Goal: Task Accomplishment & Management: Use online tool/utility

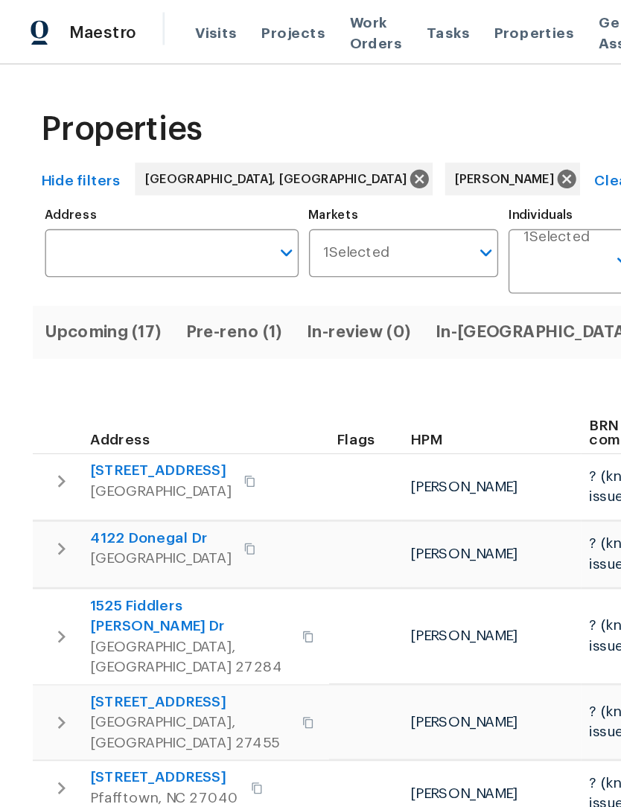
scroll to position [0, 36]
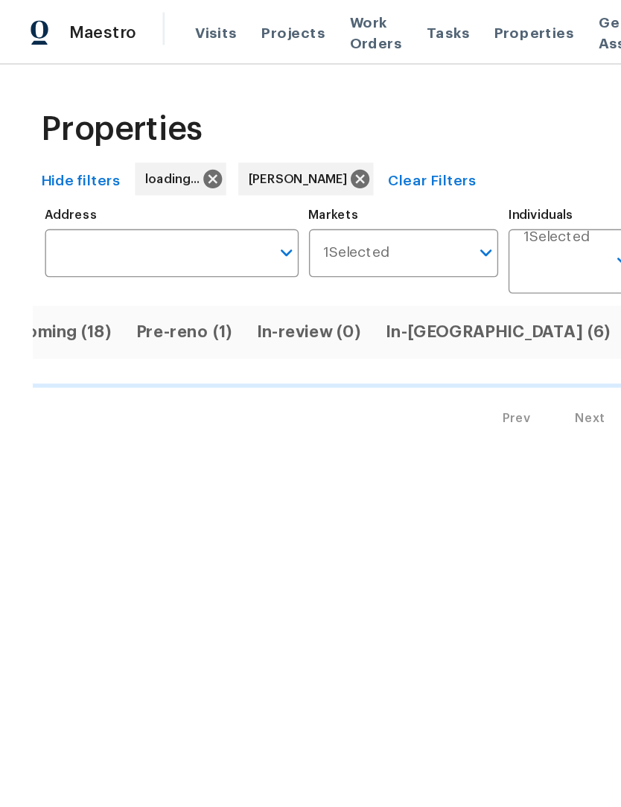
scroll to position [0, 37]
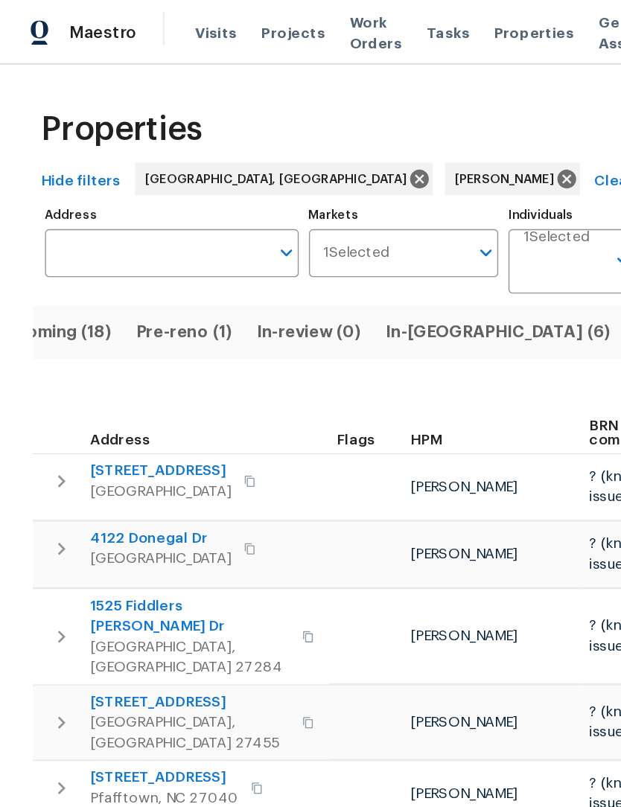
click at [293, 244] on span "In-reno (6)" at bounding box center [363, 242] width 164 height 21
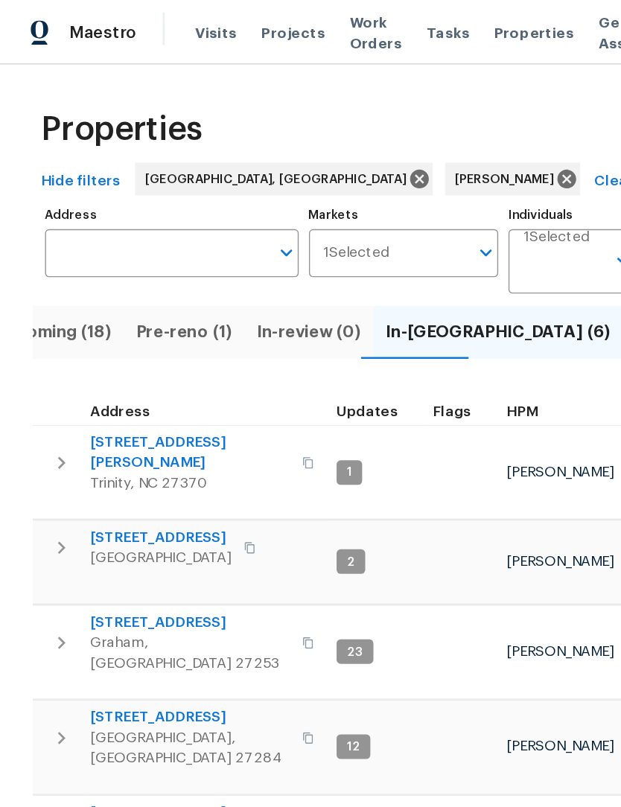
scroll to position [12, 0]
click at [47, 244] on span "Upcoming (18)" at bounding box center [39, 242] width 86 height 21
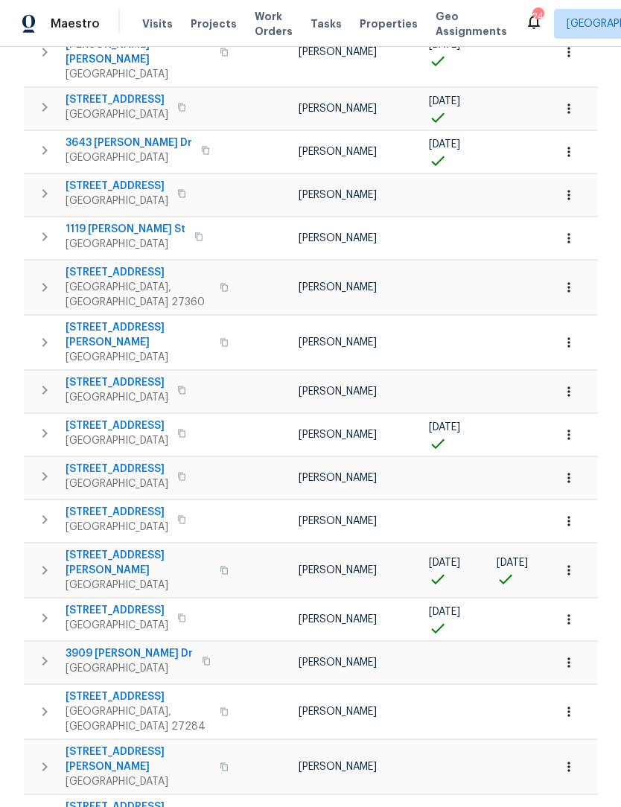
scroll to position [302, 0]
click at [125, 549] on span "7395 Cortney Glen Ln" at bounding box center [138, 564] width 145 height 30
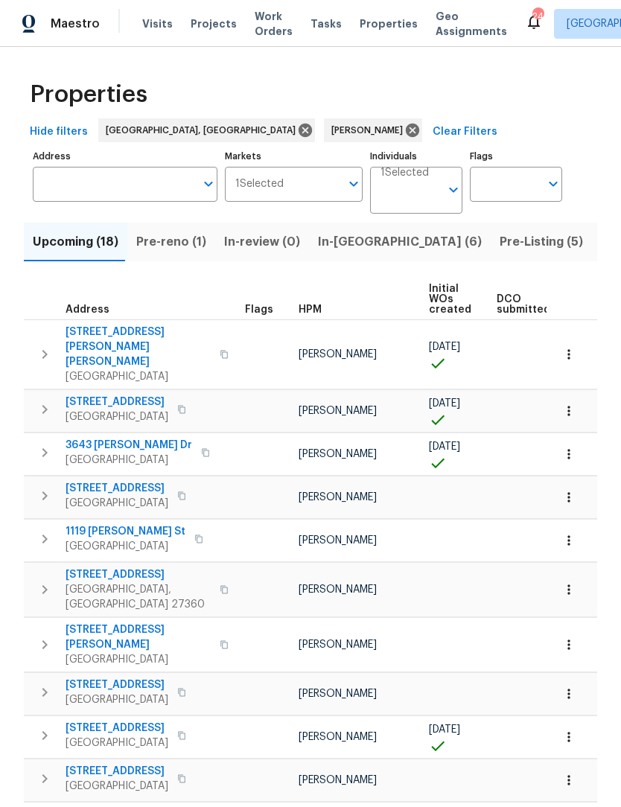
scroll to position [0, 0]
click at [171, 244] on span "Pre-reno (1)" at bounding box center [171, 242] width 70 height 21
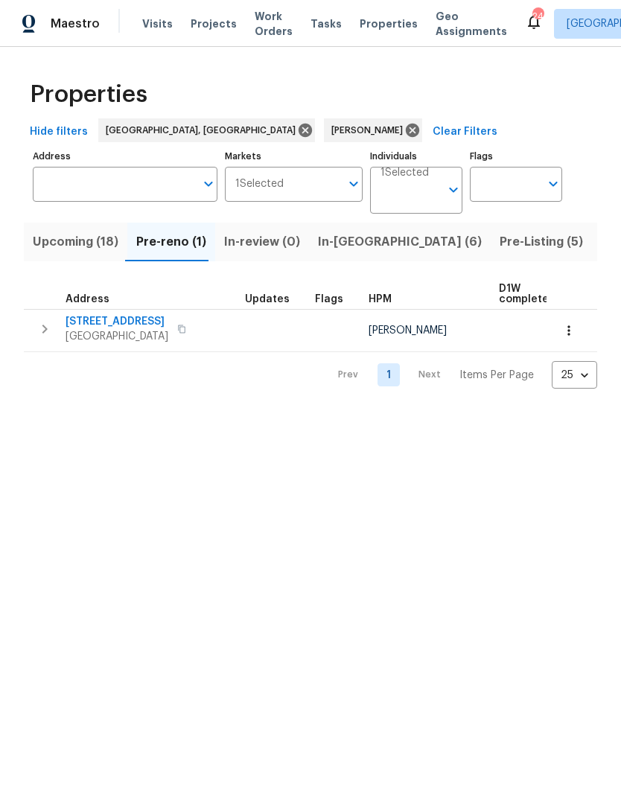
click at [185, 328] on icon "button" at bounding box center [181, 329] width 7 height 8
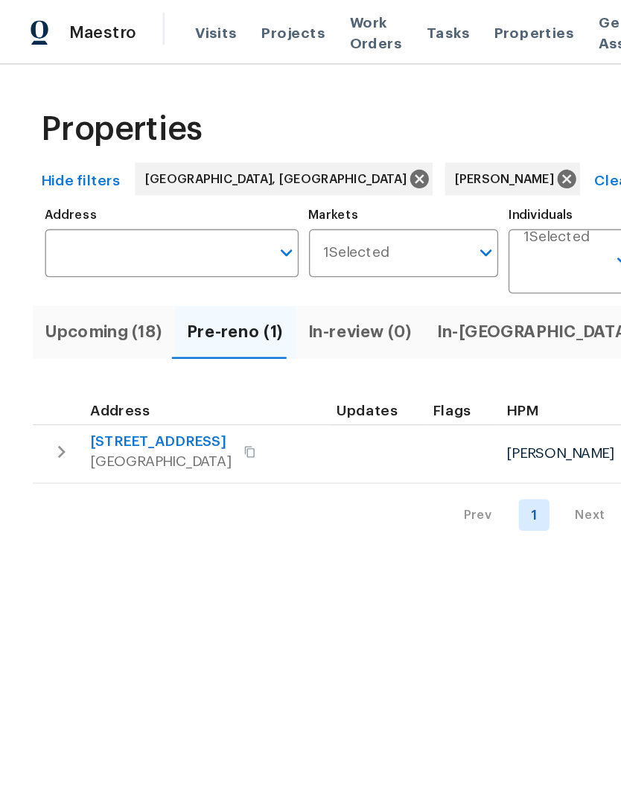
click at [134, 322] on span "5194 Ashgrove Dr" at bounding box center [117, 321] width 103 height 15
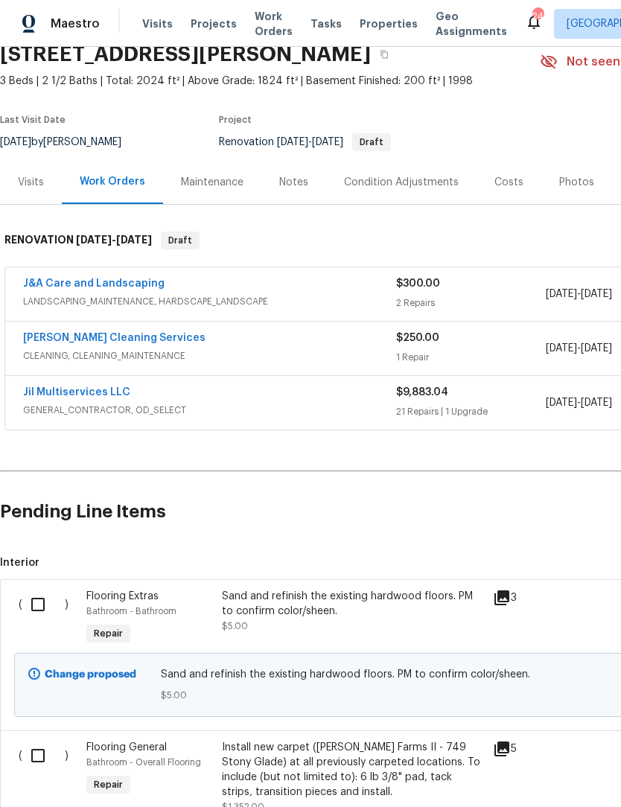
scroll to position [65, 0]
click at [88, 394] on link "Jil Multiservices LLC" at bounding box center [76, 393] width 107 height 10
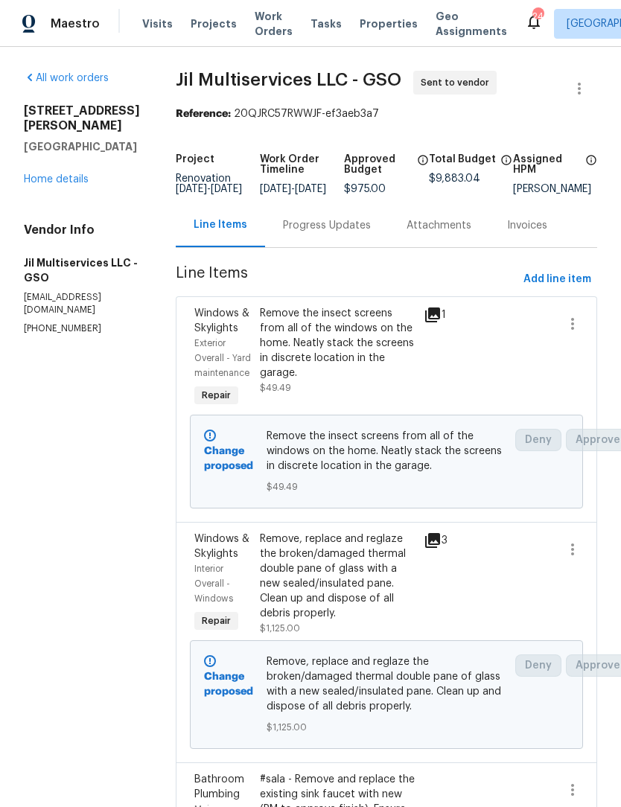
click at [62, 182] on link "Home details" at bounding box center [56, 179] width 65 height 10
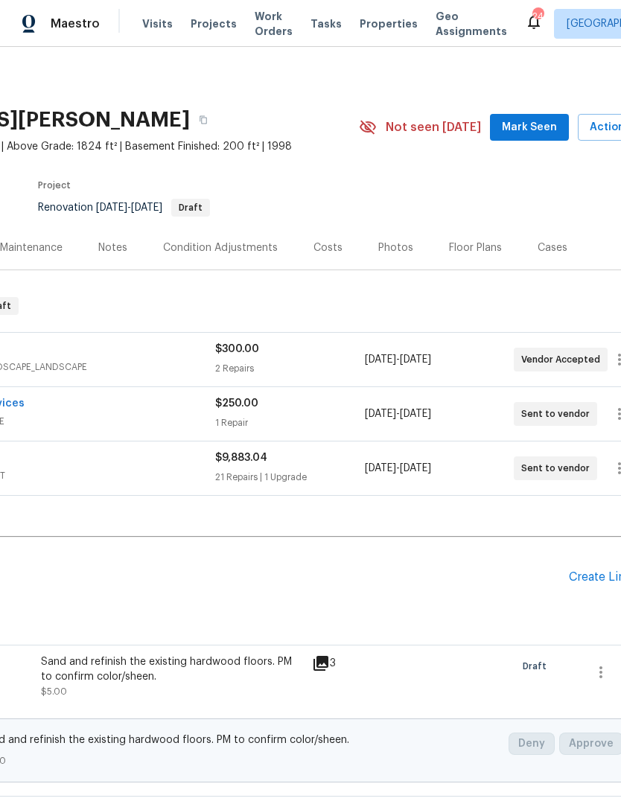
scroll to position [0, 182]
click at [532, 124] on span "Mark Seen" at bounding box center [528, 127] width 55 height 19
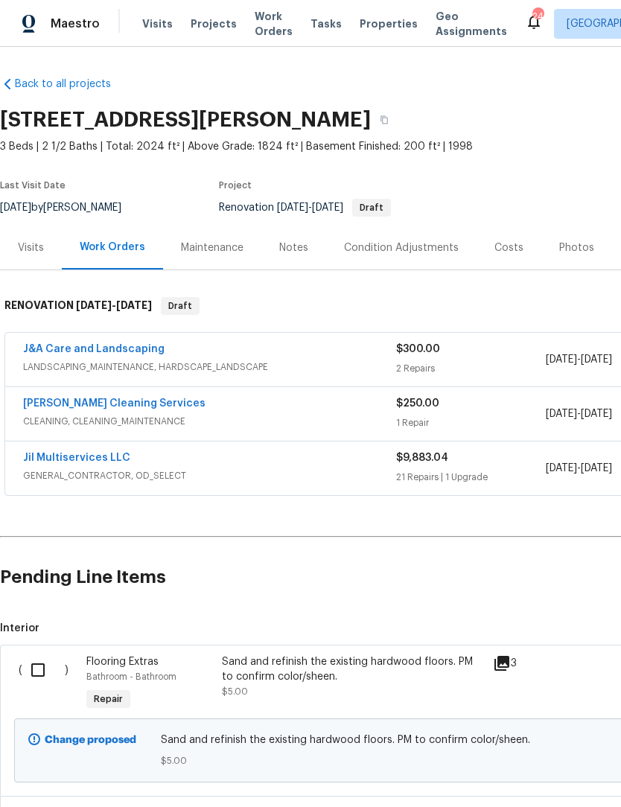
scroll to position [0, 0]
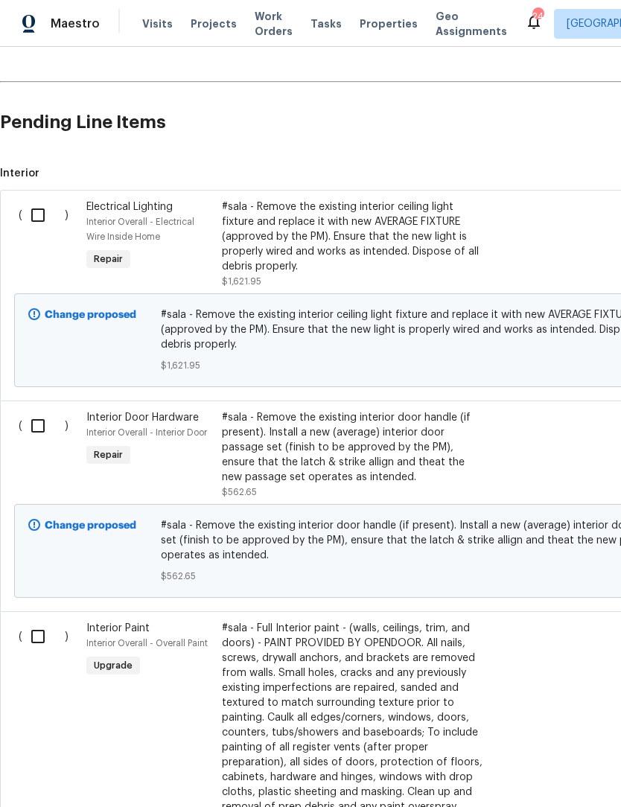
scroll to position [456, 0]
click at [42, 218] on input "checkbox" at bounding box center [43, 214] width 42 height 31
checkbox input "true"
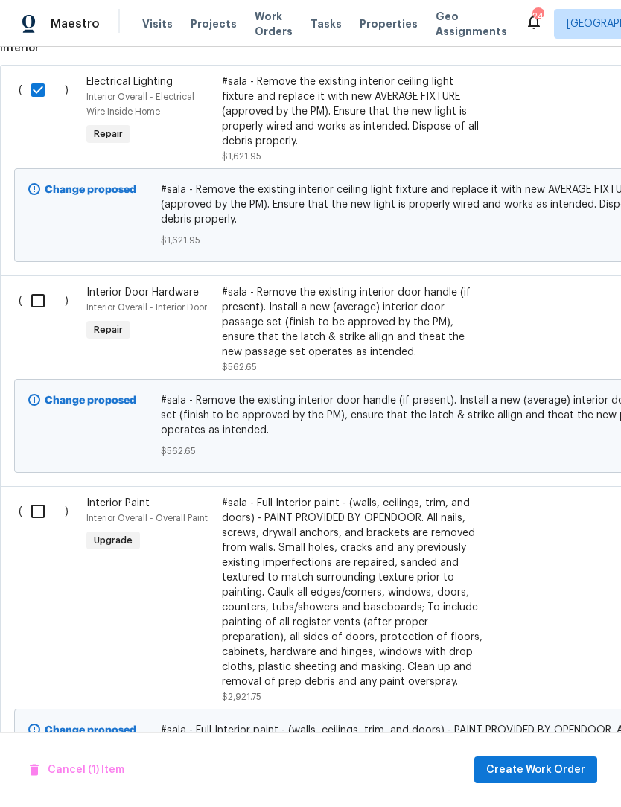
scroll to position [580, 0]
click at [36, 308] on input "checkbox" at bounding box center [43, 300] width 42 height 31
checkbox input "true"
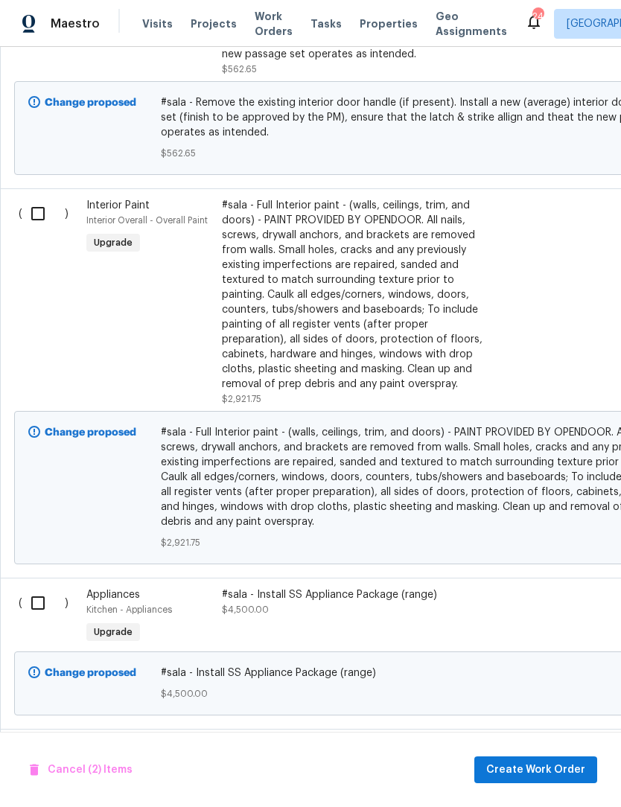
scroll to position [878, 0]
click at [38, 215] on input "checkbox" at bounding box center [43, 213] width 42 height 31
checkbox input "true"
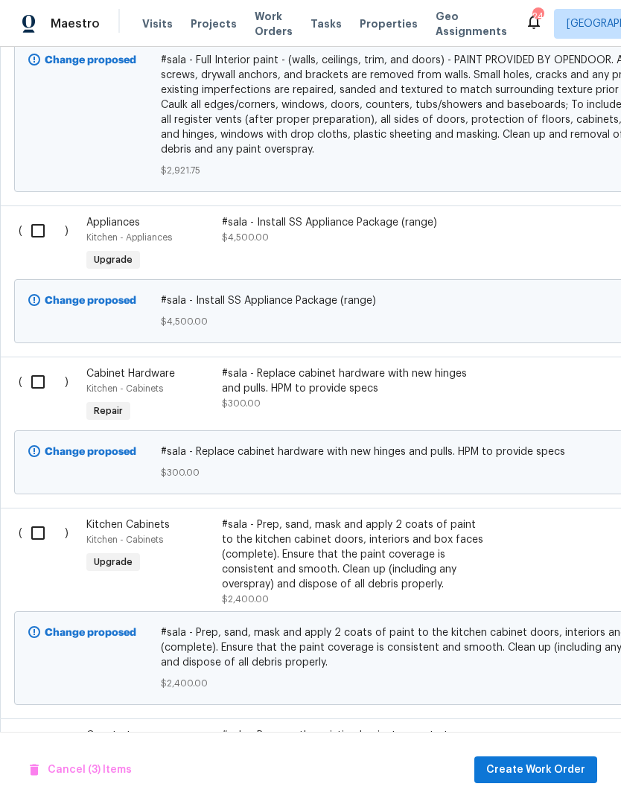
scroll to position [1251, 0]
click at [37, 379] on input "checkbox" at bounding box center [43, 381] width 42 height 31
checkbox input "true"
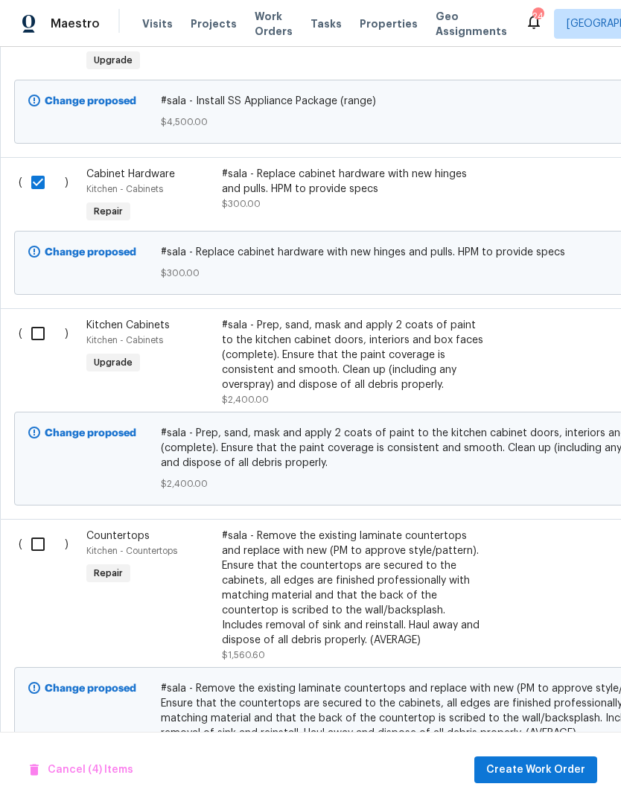
scroll to position [1451, 0]
click at [40, 335] on input "checkbox" at bounding box center [43, 332] width 42 height 31
checkbox input "true"
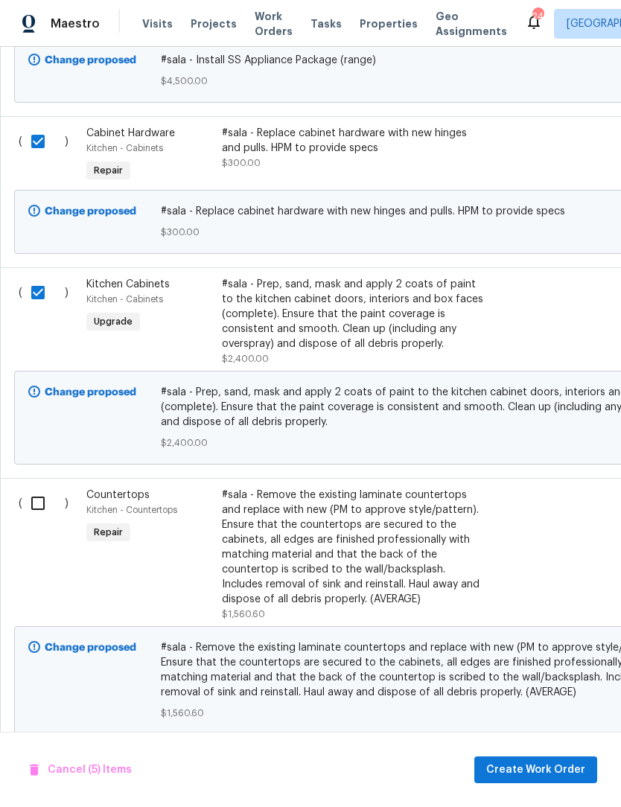
scroll to position [1490, 0]
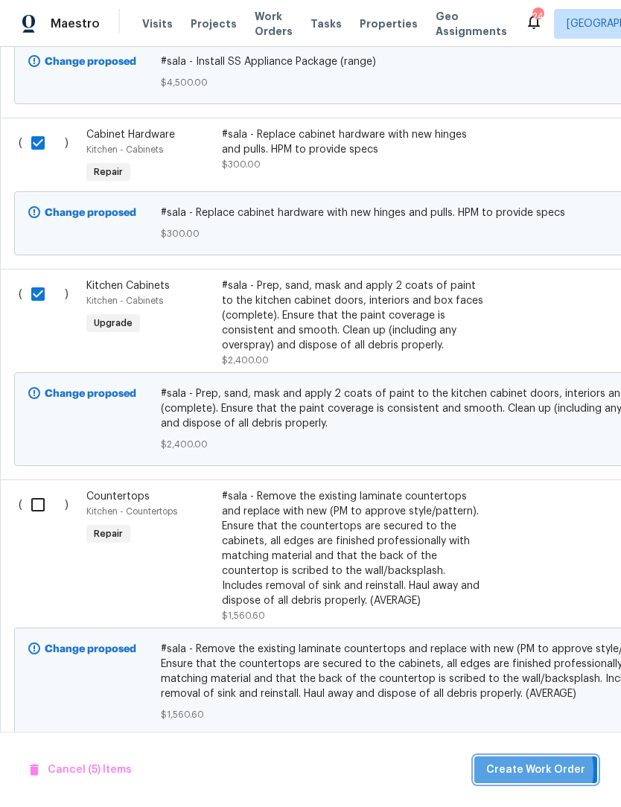
click at [515, 772] on span "Create Work Order" at bounding box center [535, 770] width 99 height 19
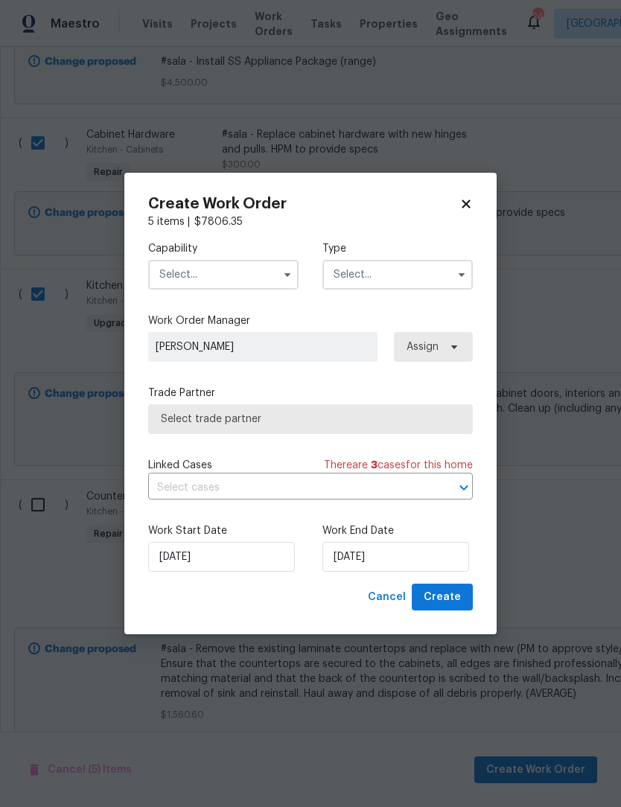
click at [214, 279] on input "text" at bounding box center [223, 275] width 150 height 30
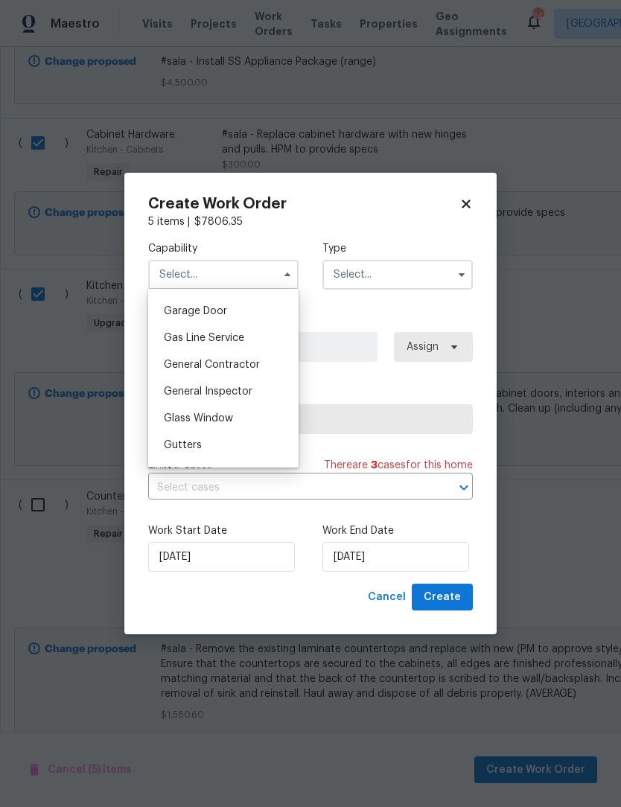
scroll to position [655, 0]
click at [226, 367] on span "General Contractor" at bounding box center [212, 363] width 96 height 10
type input "General Contractor"
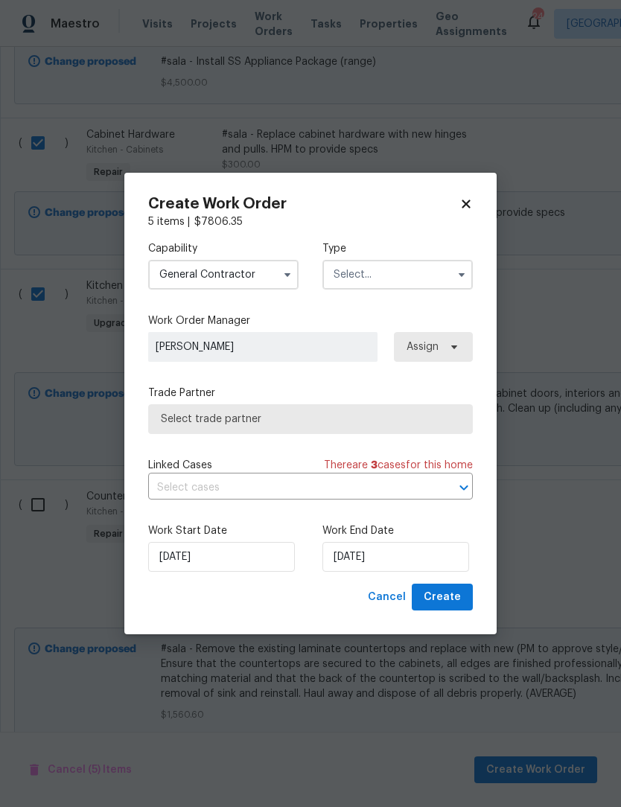
click at [380, 273] on input "text" at bounding box center [398, 275] width 150 height 30
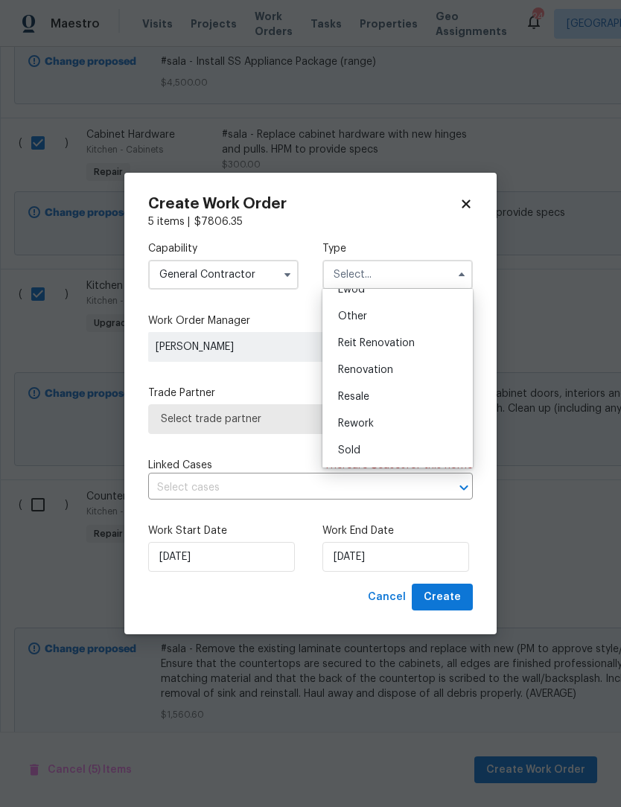
scroll to position [177, 0]
click at [377, 373] on span "Renovation" at bounding box center [365, 370] width 55 height 10
type input "Renovation"
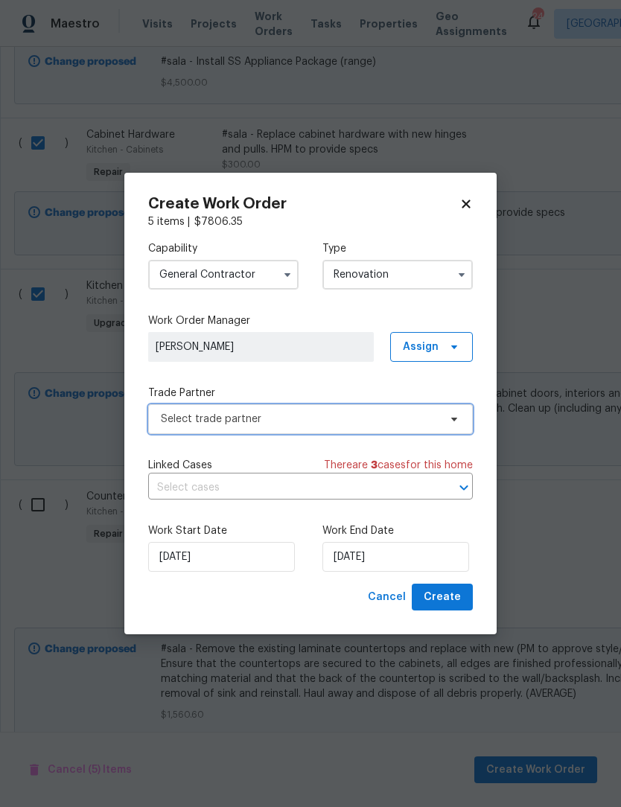
click at [242, 419] on span "Select trade partner" at bounding box center [300, 419] width 278 height 15
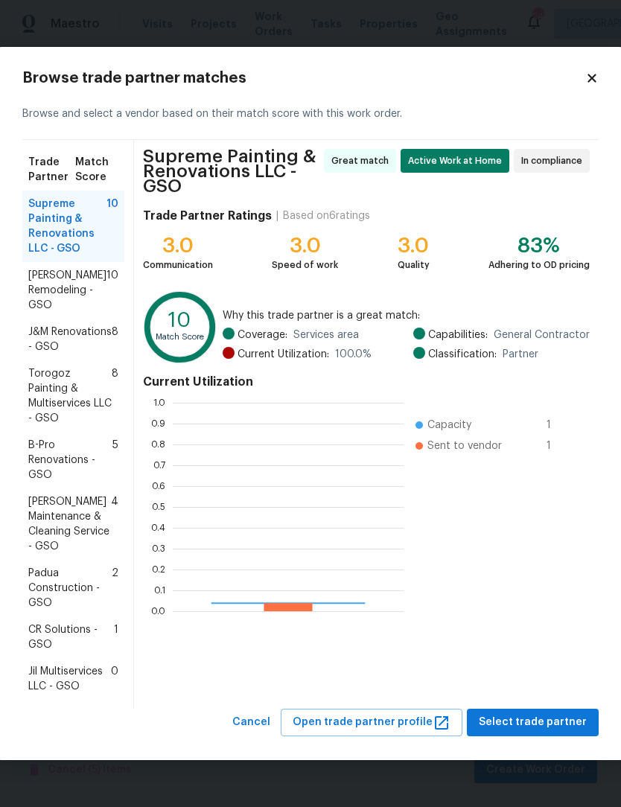
scroll to position [209, 231]
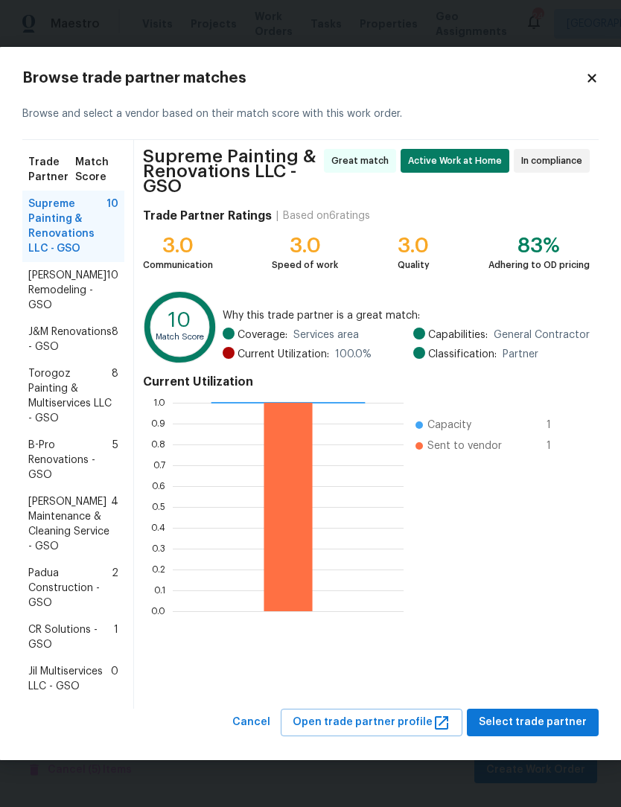
click at [52, 221] on span "Supreme Painting & Renovations LLC - GSO" at bounding box center [67, 227] width 78 height 60
click at [506, 725] on span "Select trade partner" at bounding box center [533, 723] width 108 height 19
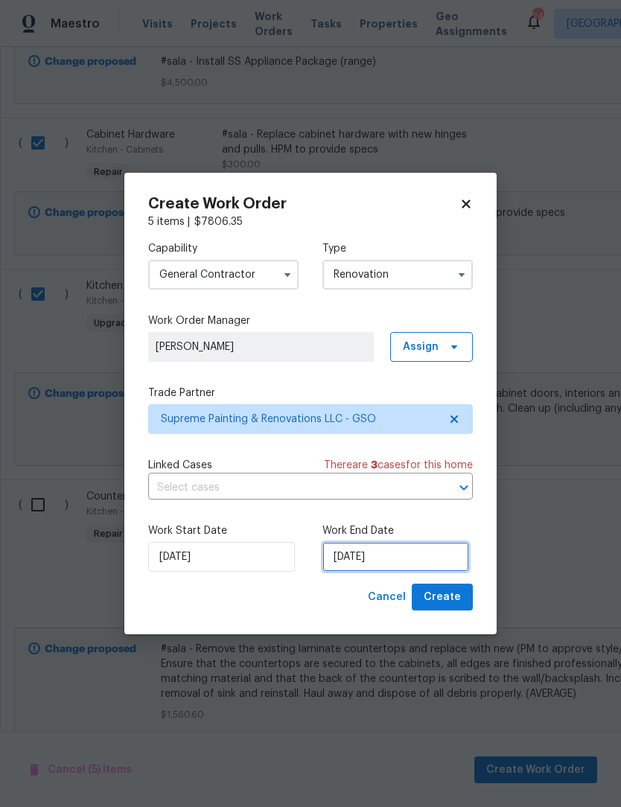
click at [408, 561] on input "[DATE]" at bounding box center [396, 557] width 147 height 30
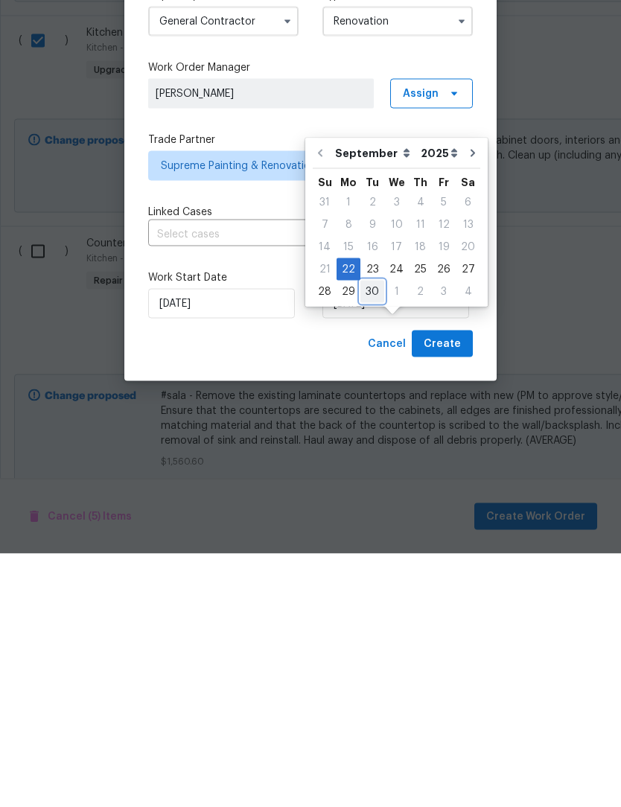
click at [378, 535] on div "30" at bounding box center [373, 545] width 24 height 21
type input "[DATE]"
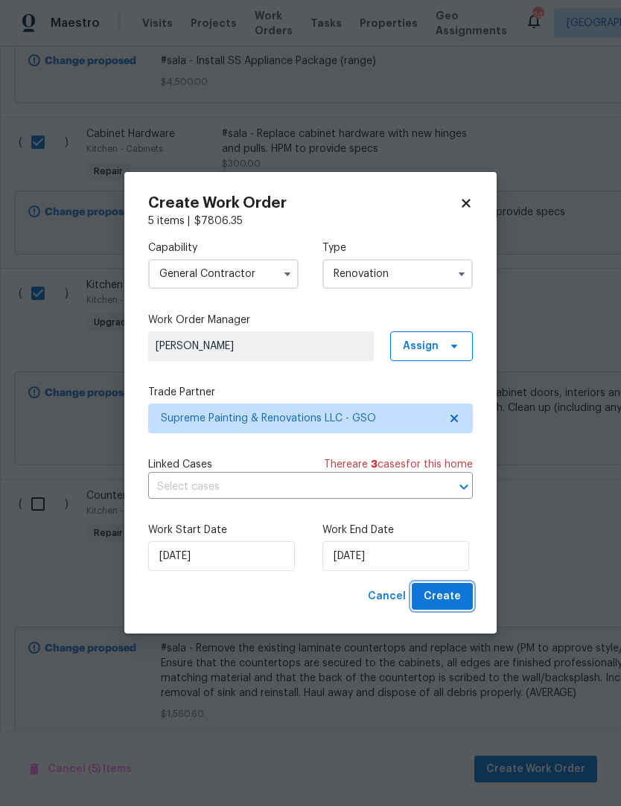
click at [451, 596] on span "Create" at bounding box center [442, 597] width 37 height 19
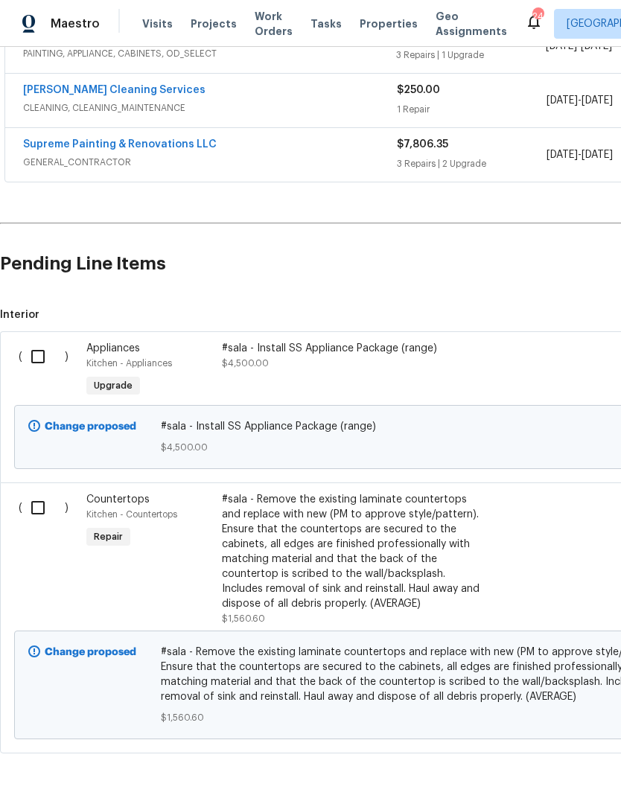
scroll to position [367, 0]
click at [39, 516] on input "checkbox" at bounding box center [43, 508] width 42 height 31
checkbox input "true"
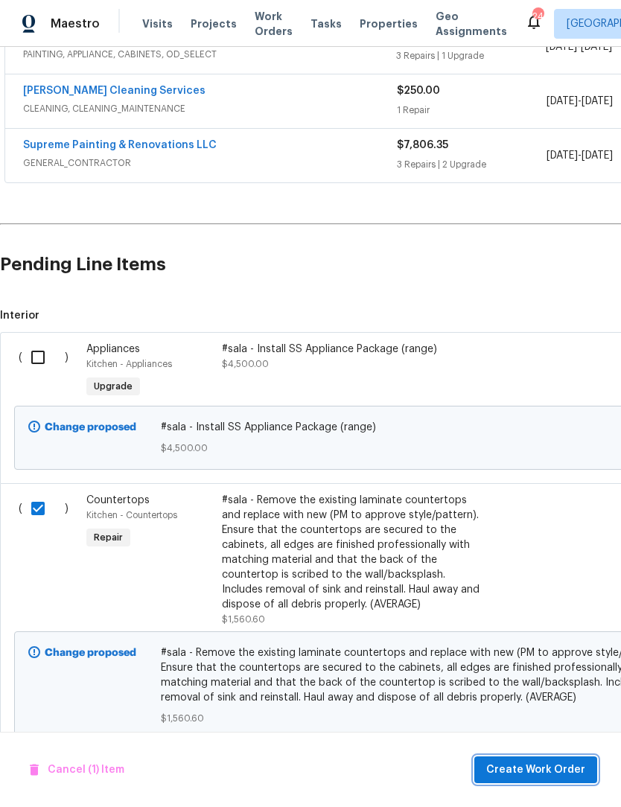
click at [530, 766] on span "Create Work Order" at bounding box center [535, 770] width 99 height 19
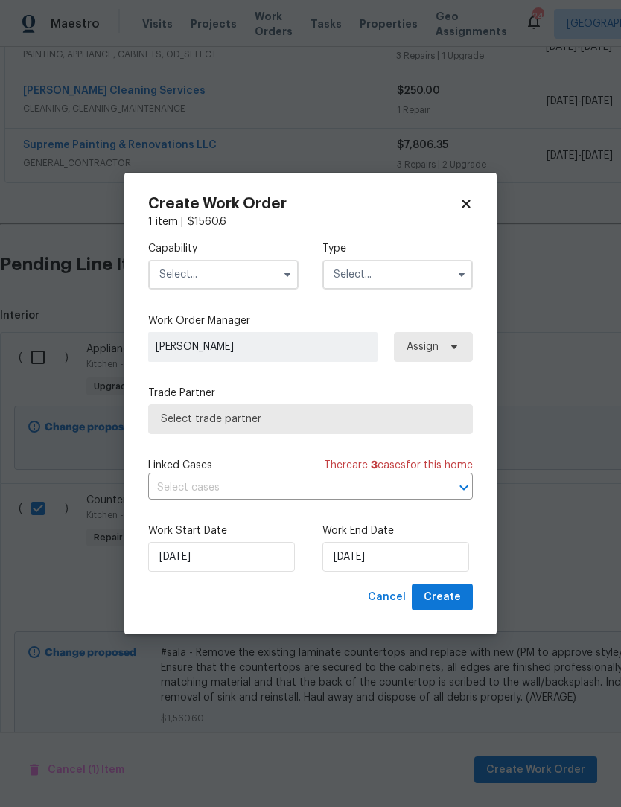
click at [226, 270] on input "text" at bounding box center [223, 275] width 150 height 30
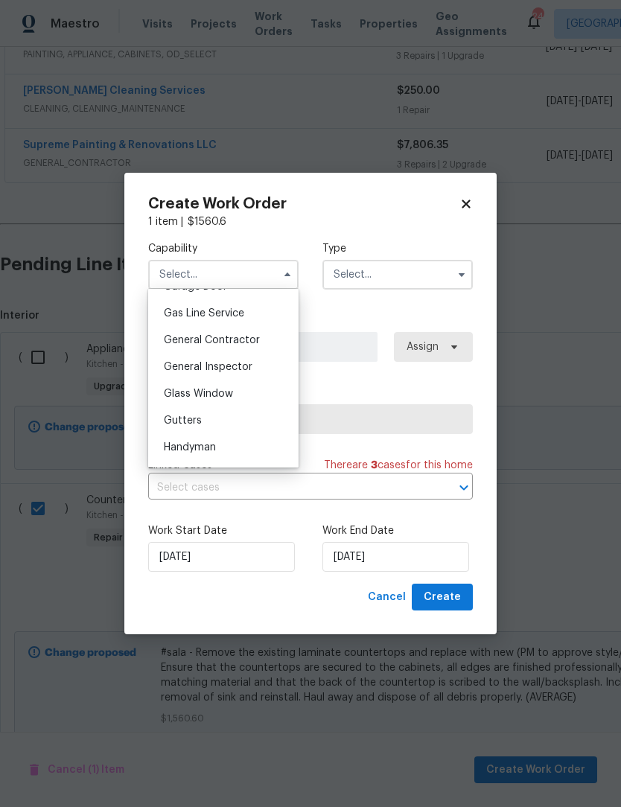
scroll to position [682, 0]
click at [235, 337] on span "General Contractor" at bounding box center [212, 336] width 96 height 10
type input "General Contractor"
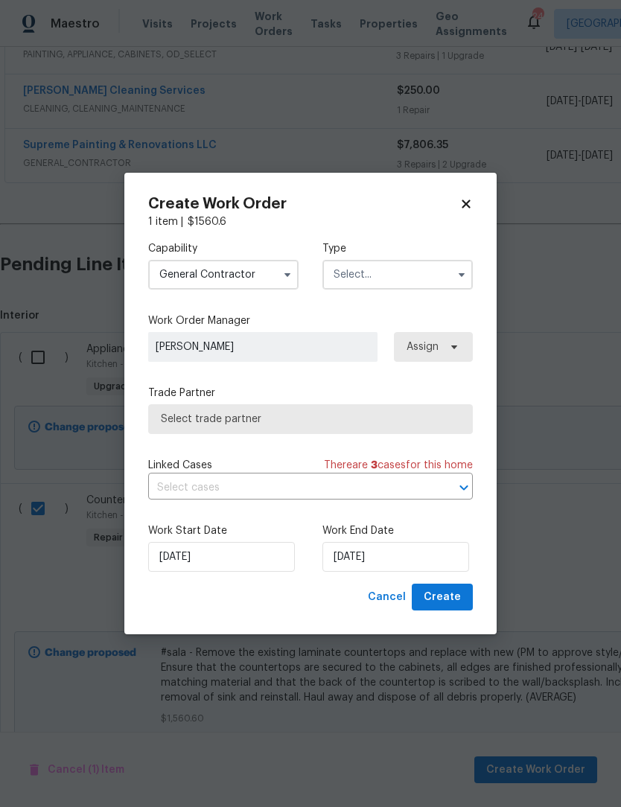
click at [369, 278] on input "text" at bounding box center [398, 275] width 150 height 30
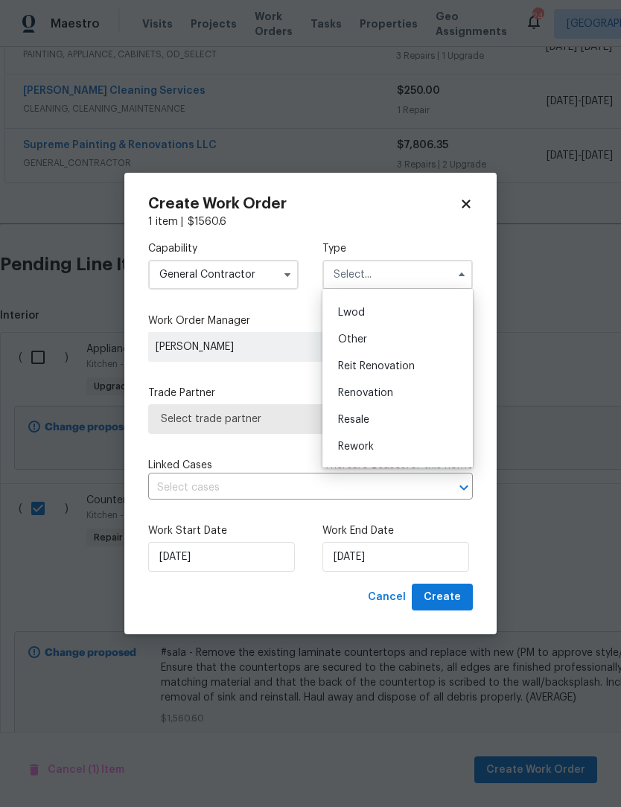
scroll to position [177, 0]
click at [381, 372] on span "Renovation" at bounding box center [365, 371] width 55 height 10
type input "Renovation"
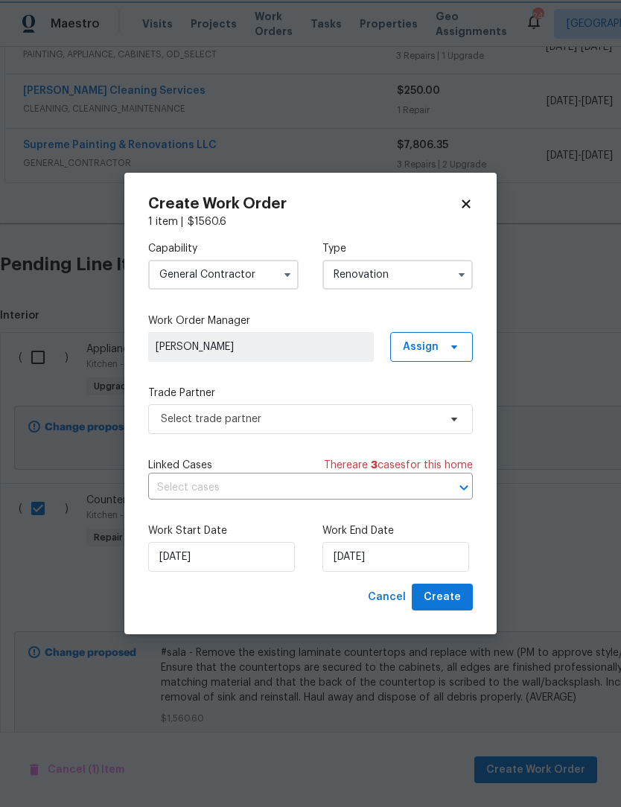
scroll to position [0, 0]
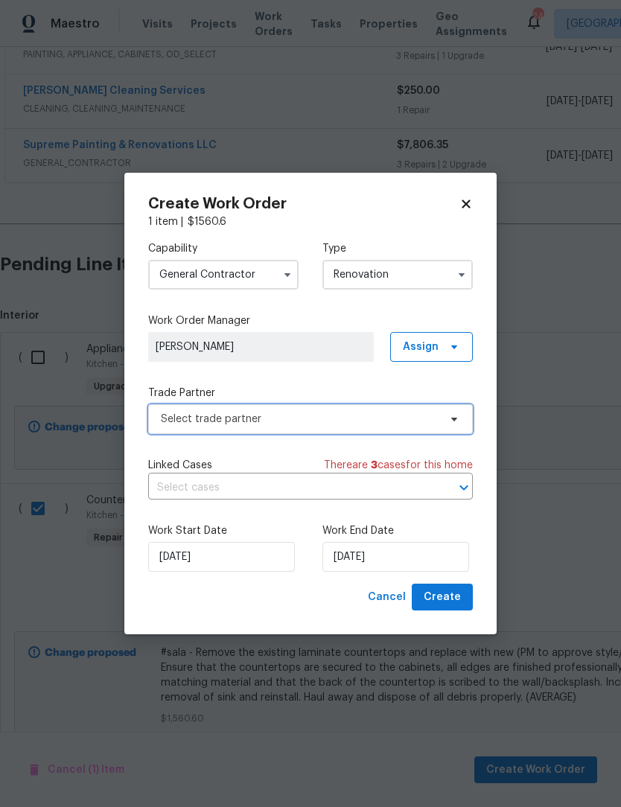
click at [257, 426] on span "Select trade partner" at bounding box center [310, 419] width 325 height 30
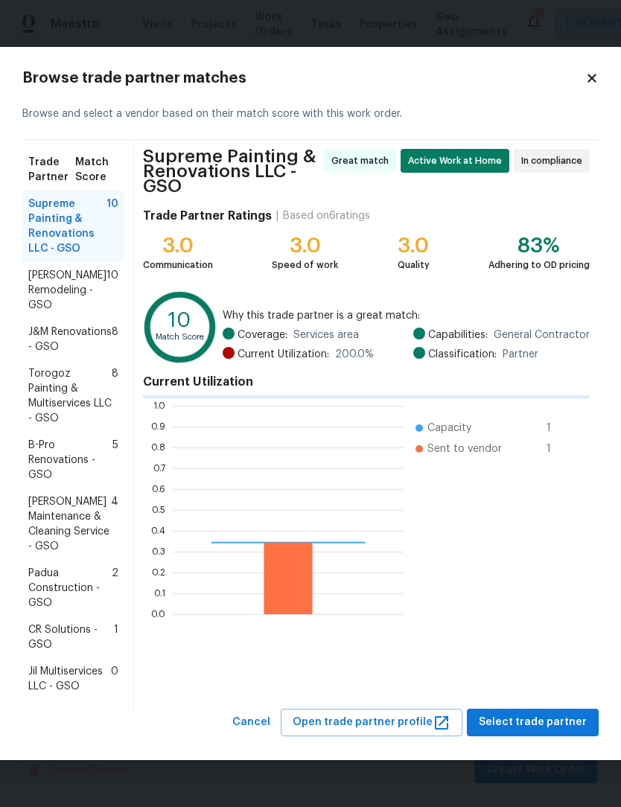
scroll to position [209, 231]
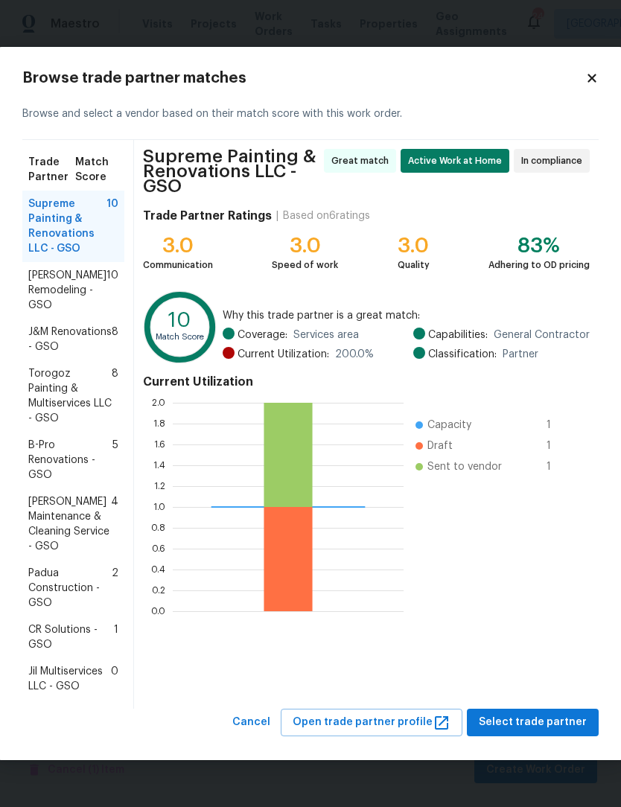
click at [68, 683] on span "Jil Multiservices LLC - GSO" at bounding box center [69, 679] width 83 height 30
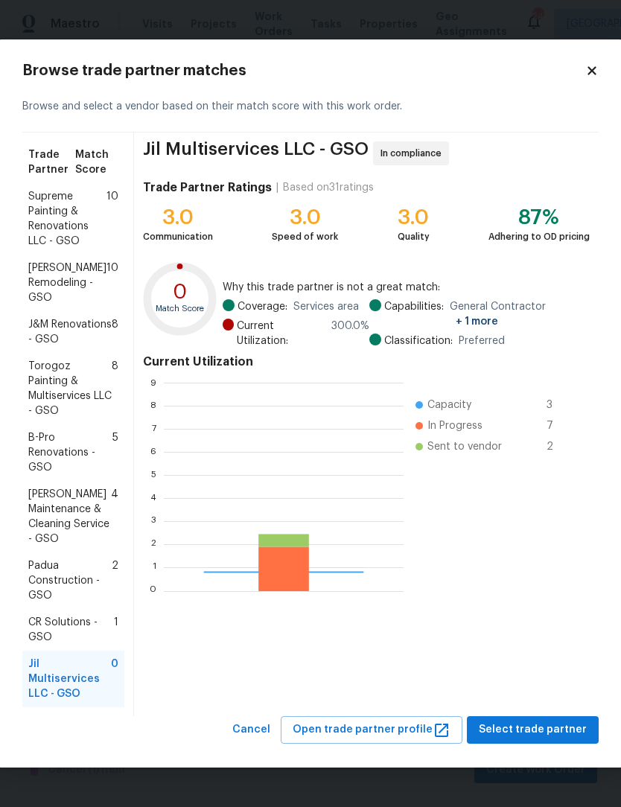
scroll to position [209, 240]
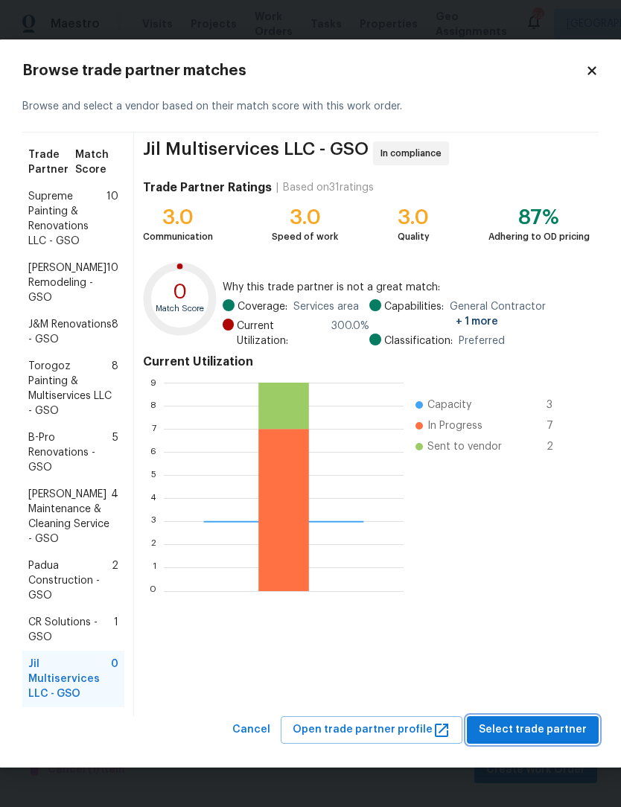
click at [511, 732] on span "Select trade partner" at bounding box center [533, 730] width 108 height 19
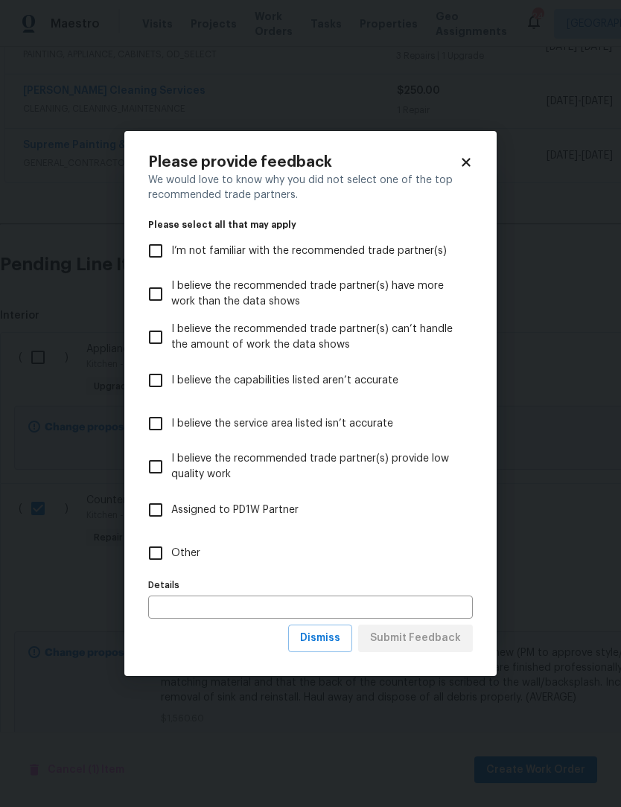
click at [159, 562] on input "Other" at bounding box center [155, 553] width 31 height 31
checkbox input "true"
click at [419, 643] on span "Submit Feedback" at bounding box center [415, 638] width 91 height 19
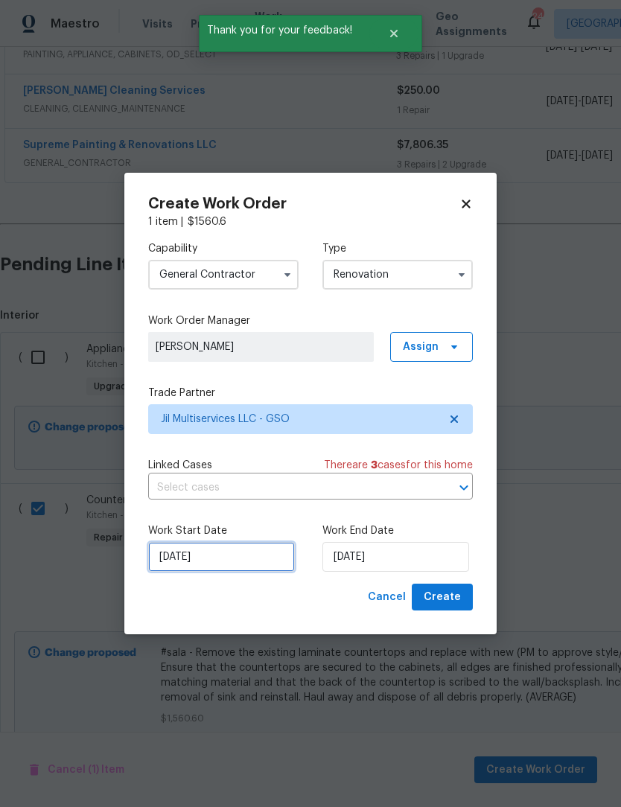
click at [247, 558] on input "[DATE]" at bounding box center [221, 557] width 147 height 30
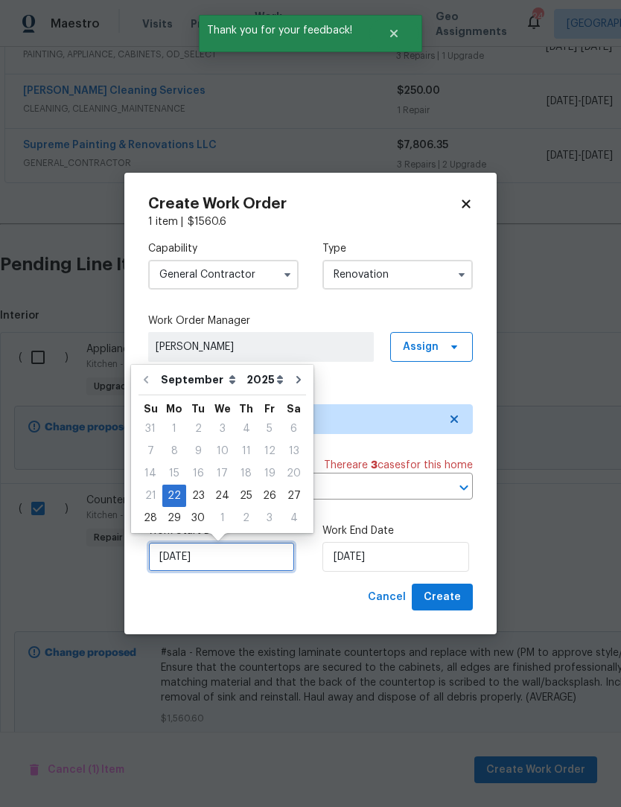
scroll to position [28, 0]
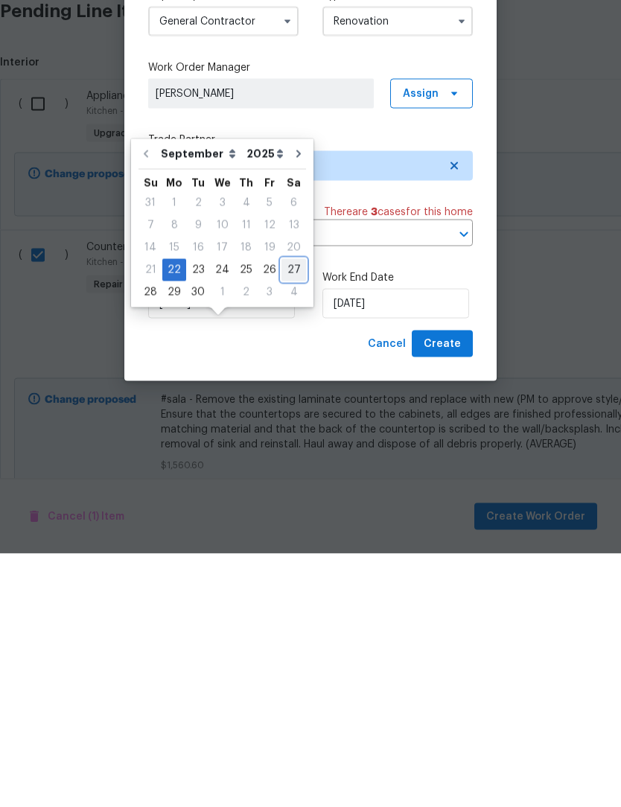
click at [290, 513] on div "27" at bounding box center [294, 523] width 25 height 21
type input "[DATE]"
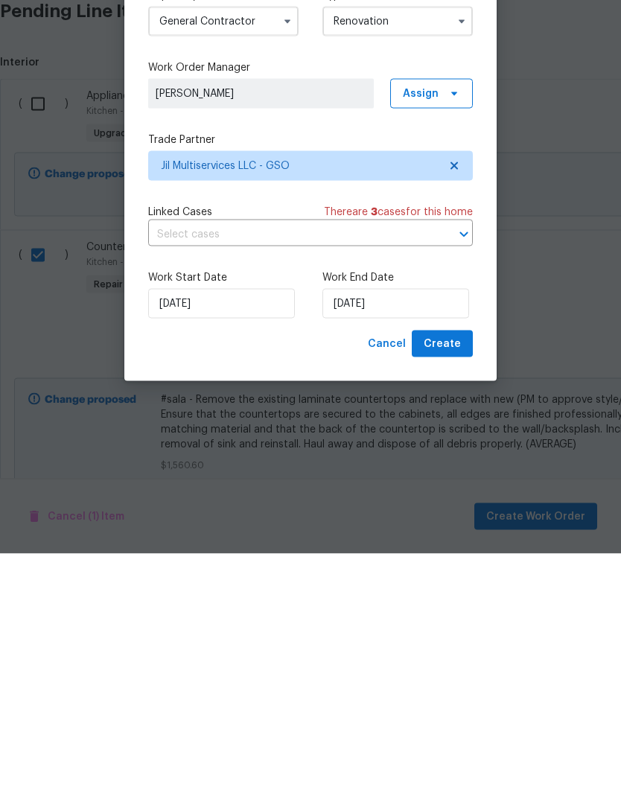
scroll to position [49, 0]
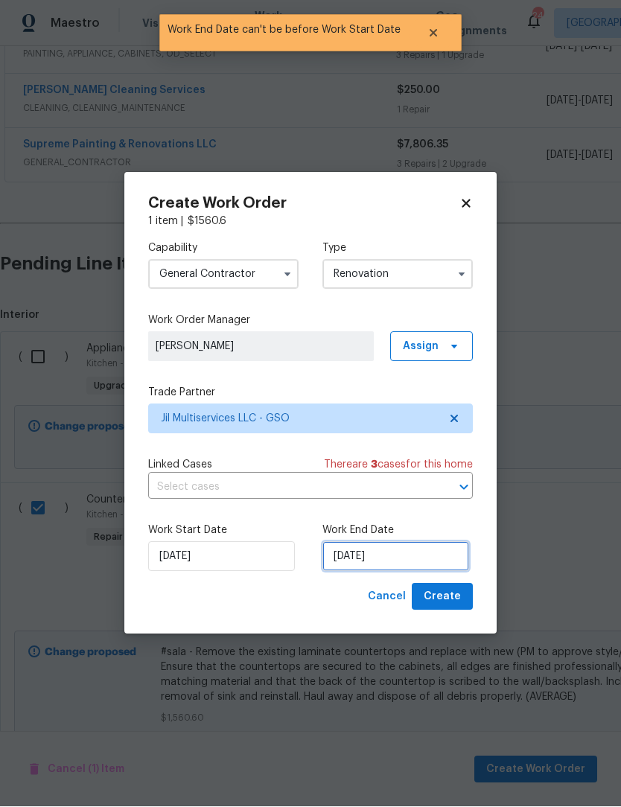
click at [362, 559] on input "[DATE]" at bounding box center [396, 557] width 147 height 30
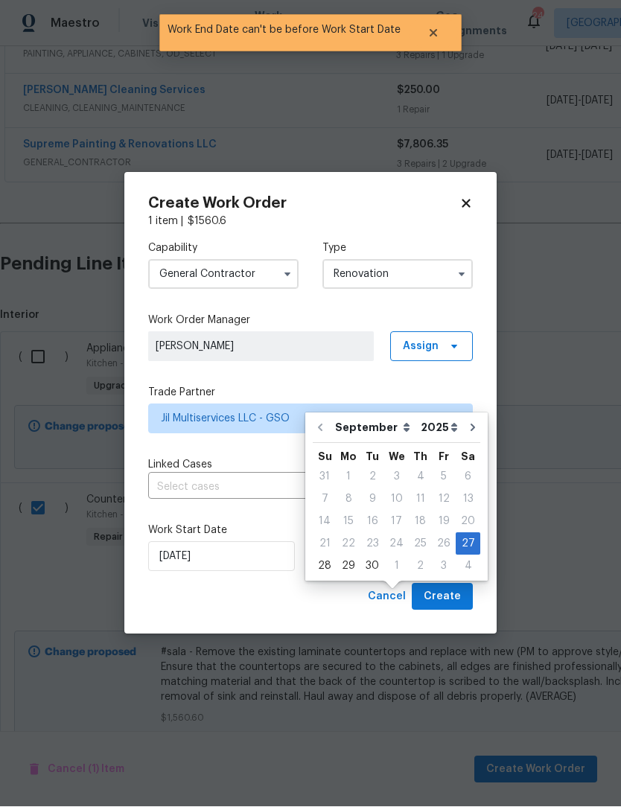
scroll to position [50, 0]
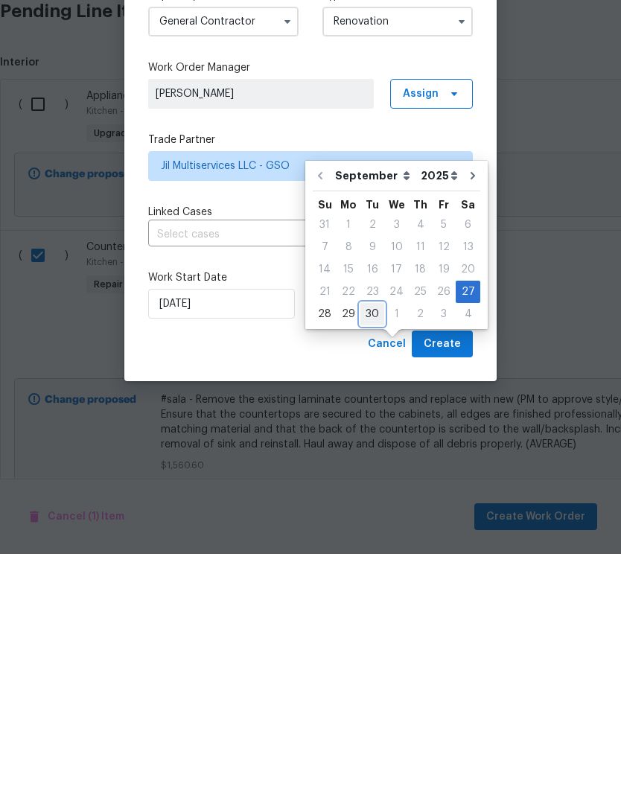
click at [372, 557] on div "30" at bounding box center [373, 567] width 24 height 21
type input "[DATE]"
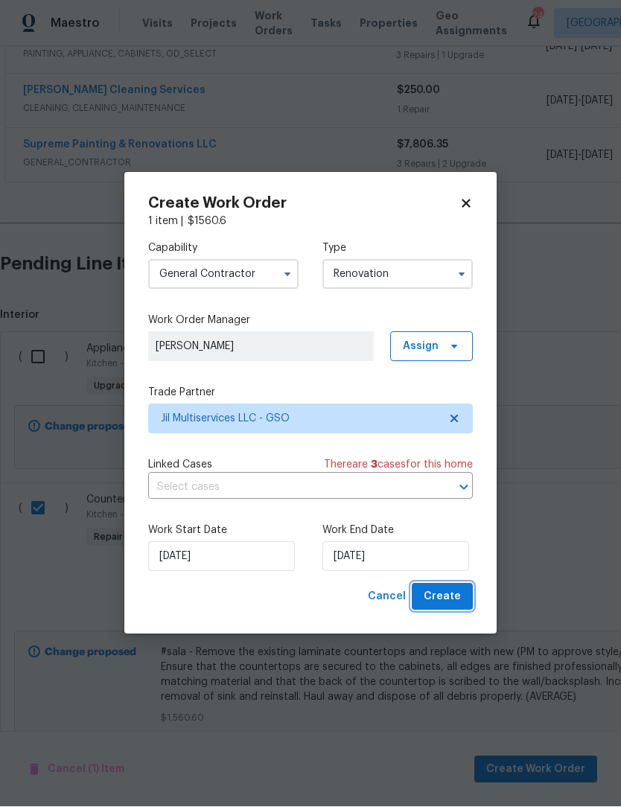
click at [449, 593] on span "Create" at bounding box center [442, 597] width 37 height 19
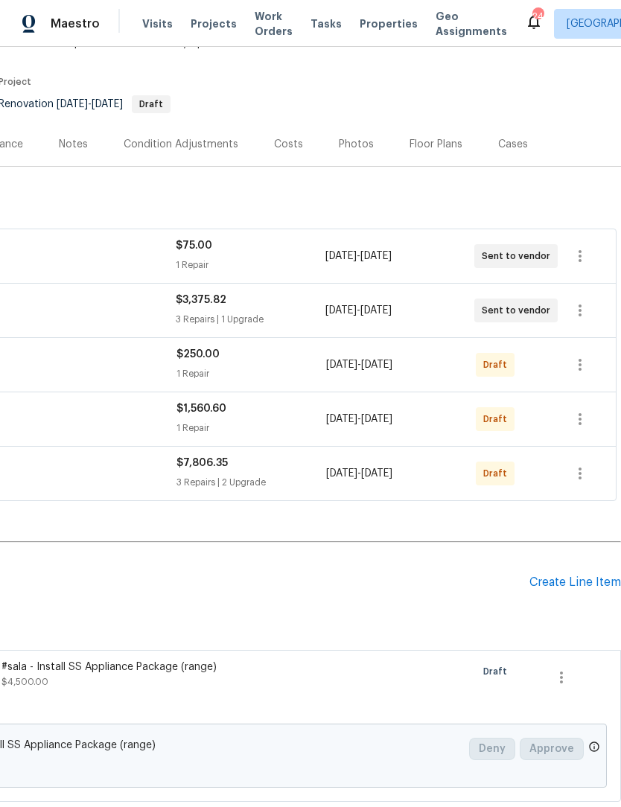
scroll to position [103, 220]
click at [559, 577] on div "Create Line Item" at bounding box center [576, 584] width 92 height 14
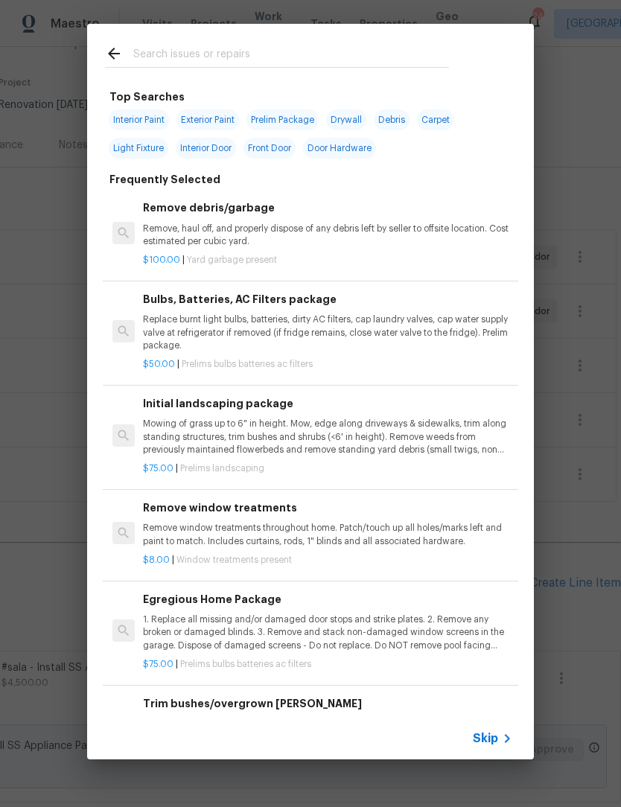
click at [163, 57] on input "text" at bounding box center [291, 56] width 316 height 22
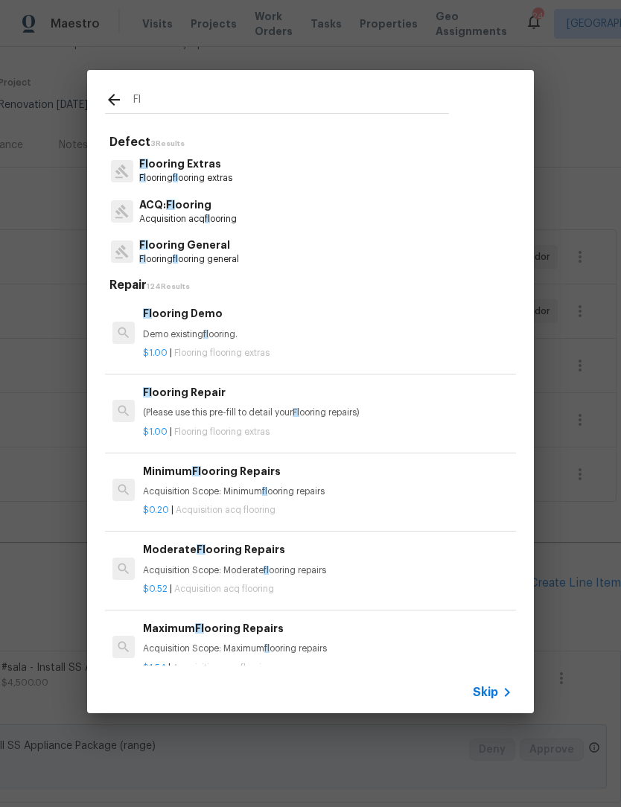
type input "F"
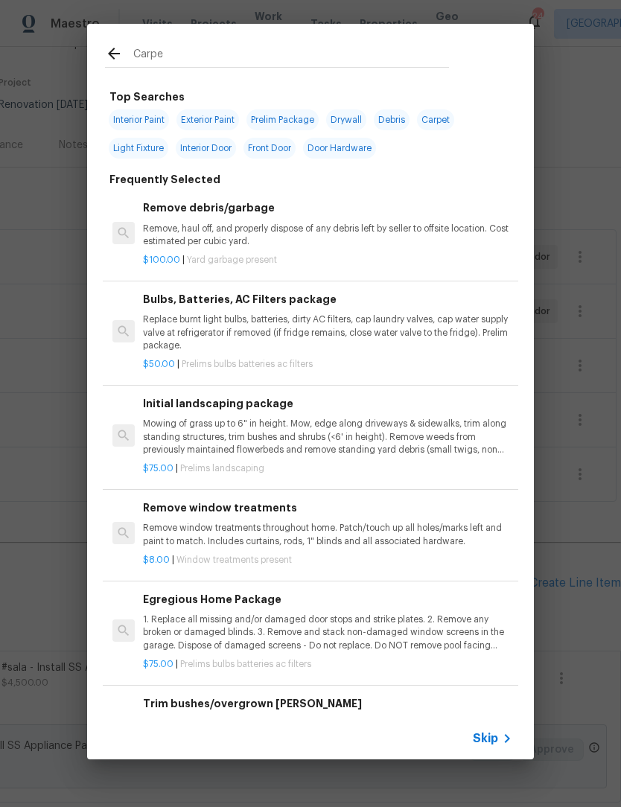
type input "Carpet"
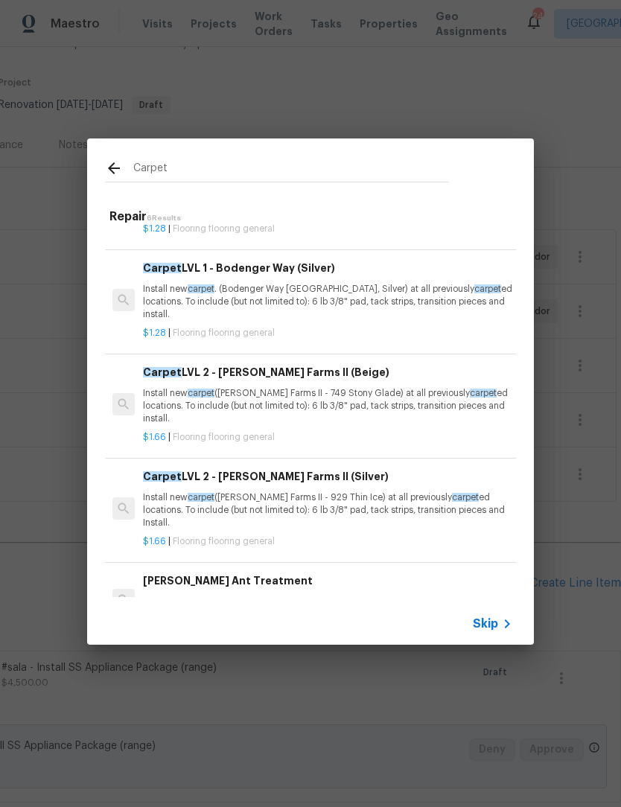
scroll to position [187, 0]
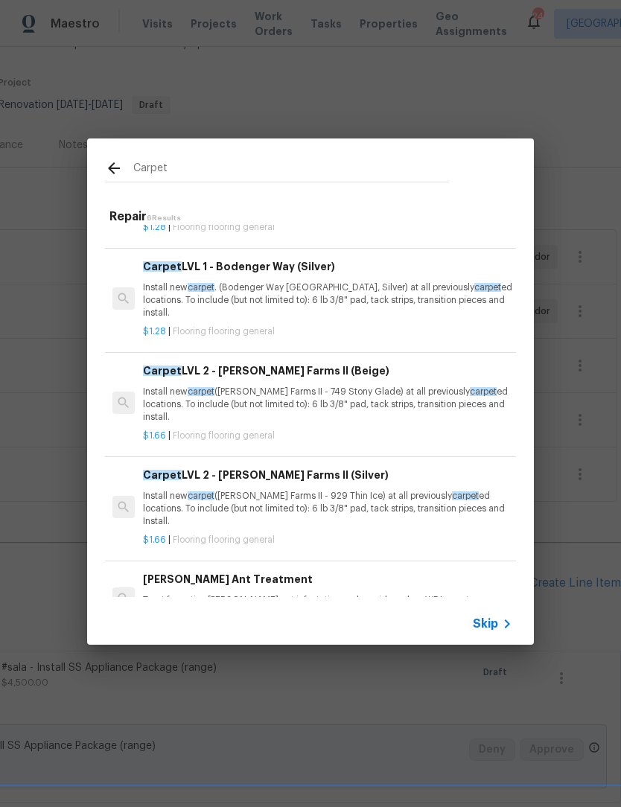
click at [366, 396] on p "Install new carpet (Abshire Farms II - 749 Stony Glade) at all previously carpe…" at bounding box center [327, 405] width 369 height 38
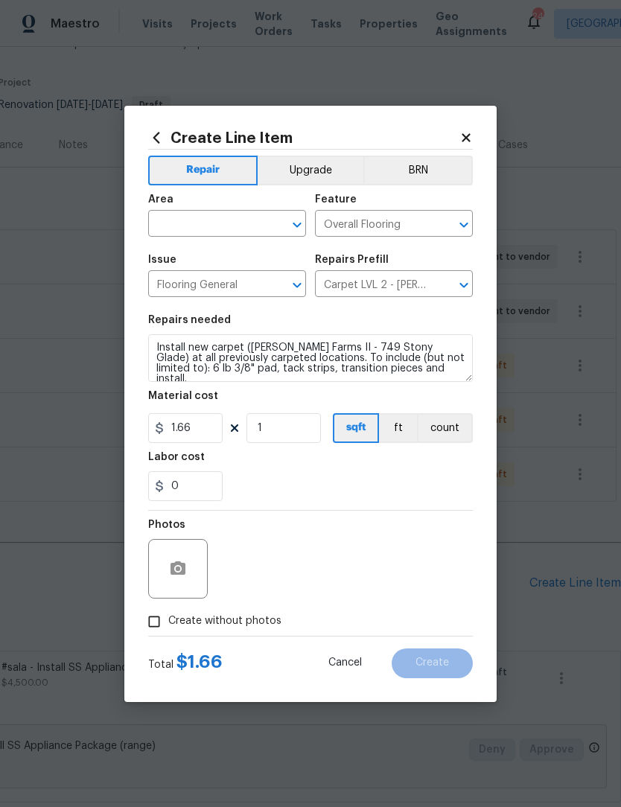
click at [374, 399] on div "Material cost" at bounding box center [310, 400] width 325 height 19
click at [183, 224] on input "text" at bounding box center [206, 225] width 116 height 23
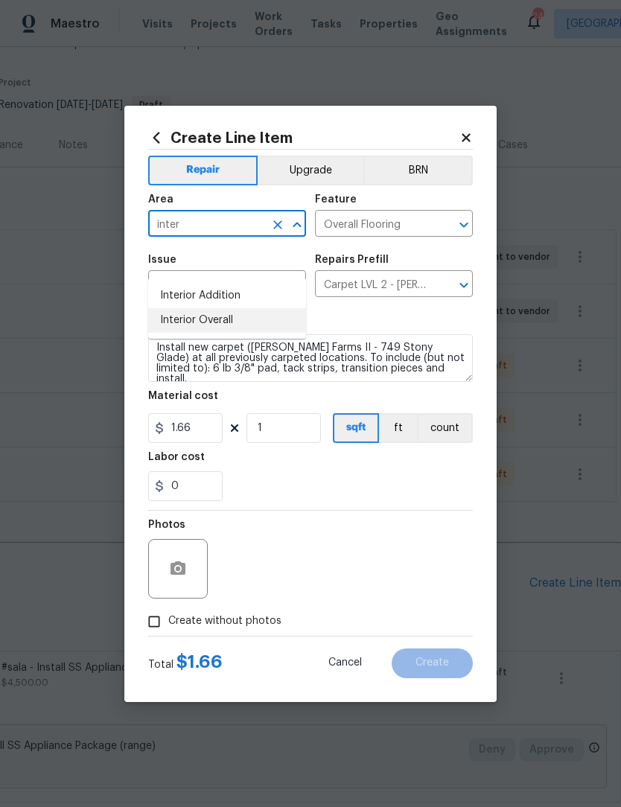
click at [213, 308] on li "Interior Overall" at bounding box center [227, 320] width 158 height 25
type input "Interior Overall"
click at [154, 628] on input "Create without photos" at bounding box center [154, 622] width 28 height 28
checkbox input "true"
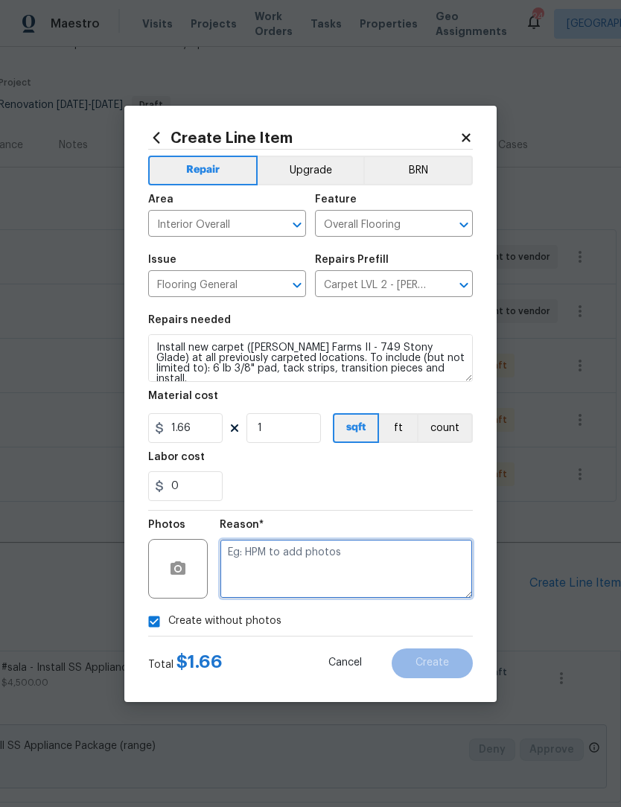
click at [276, 592] on textarea at bounding box center [346, 569] width 253 height 60
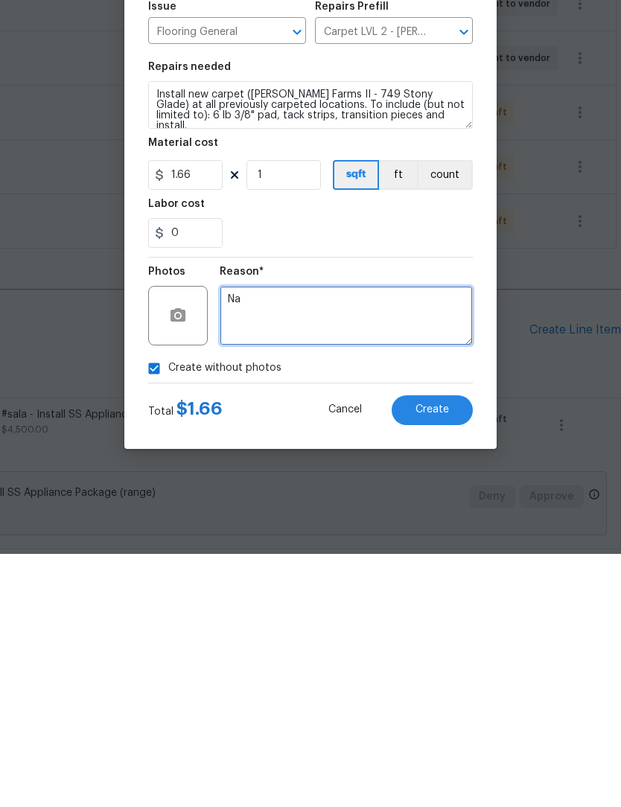
scroll to position [49, 0]
type textarea "Na"
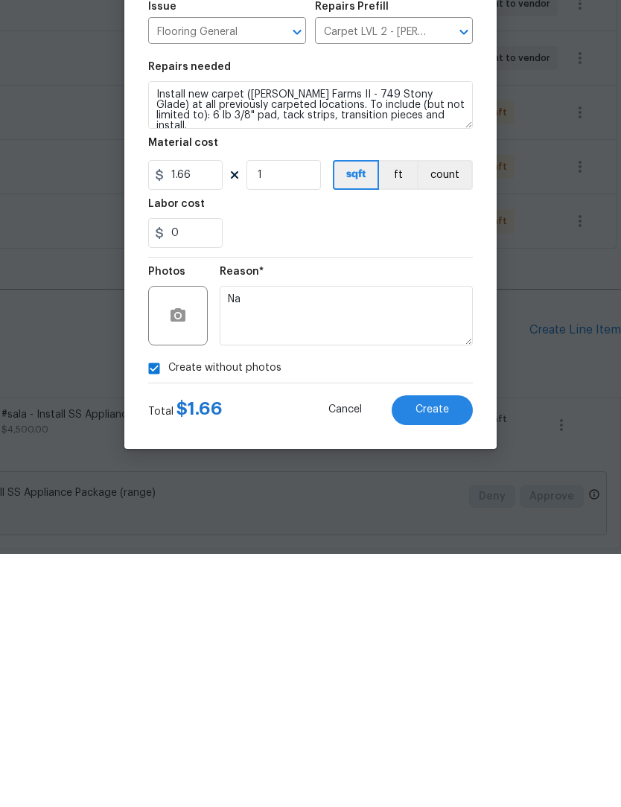
click at [439, 658] on span "Create" at bounding box center [433, 663] width 34 height 11
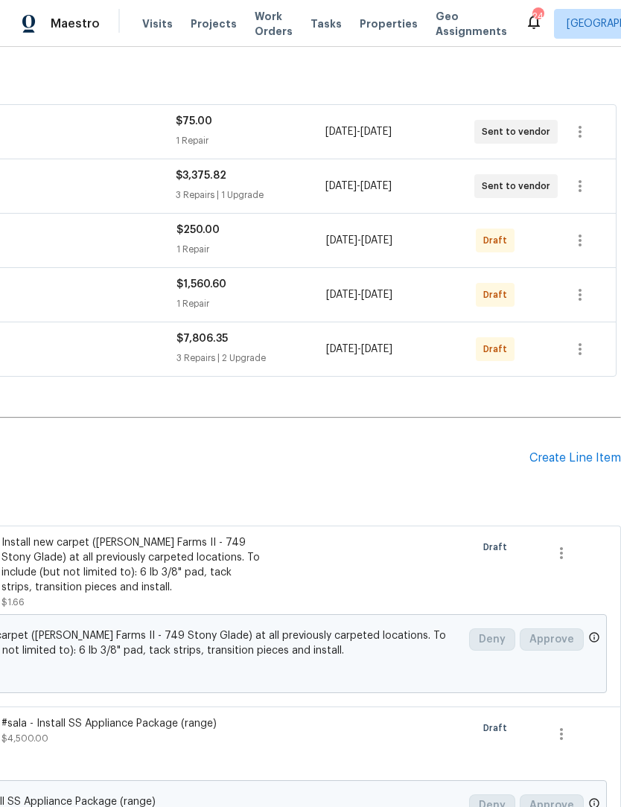
scroll to position [228, 220]
click at [559, 451] on div "Create Line Item" at bounding box center [576, 458] width 92 height 14
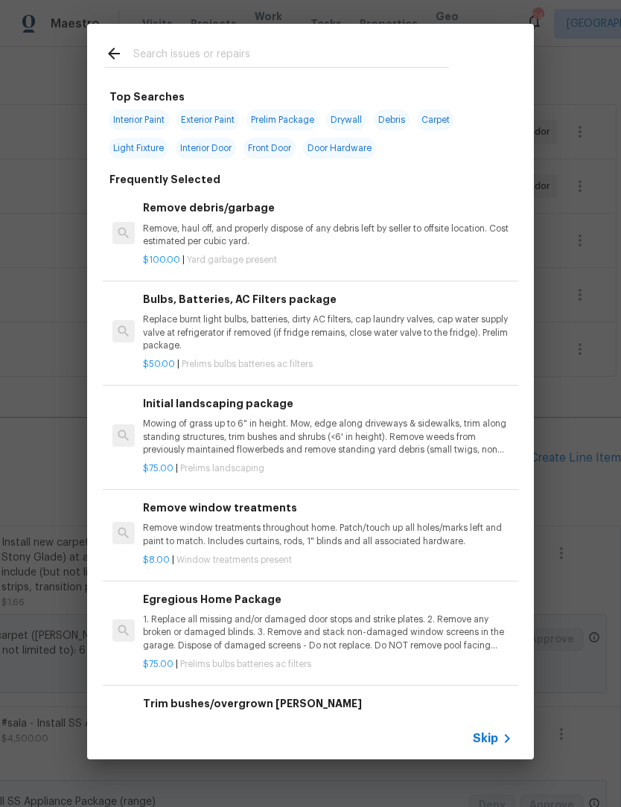
click at [142, 49] on input "text" at bounding box center [291, 56] width 316 height 22
type input "Lvp"
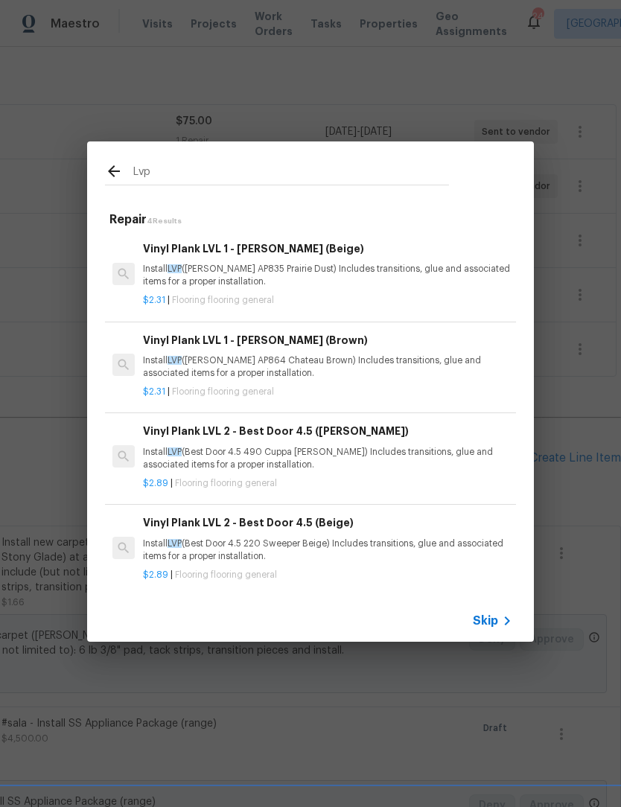
click at [341, 448] on p "Install LVP (Best Door 4.5 490 Cuppa Joe) Includes transitions, glue and associ…" at bounding box center [327, 458] width 369 height 25
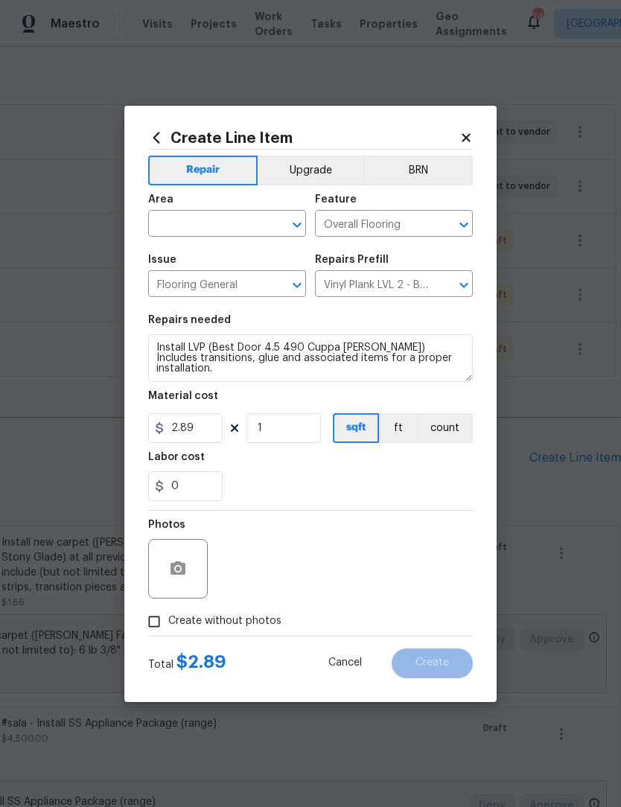
click at [194, 220] on input "text" at bounding box center [206, 225] width 116 height 23
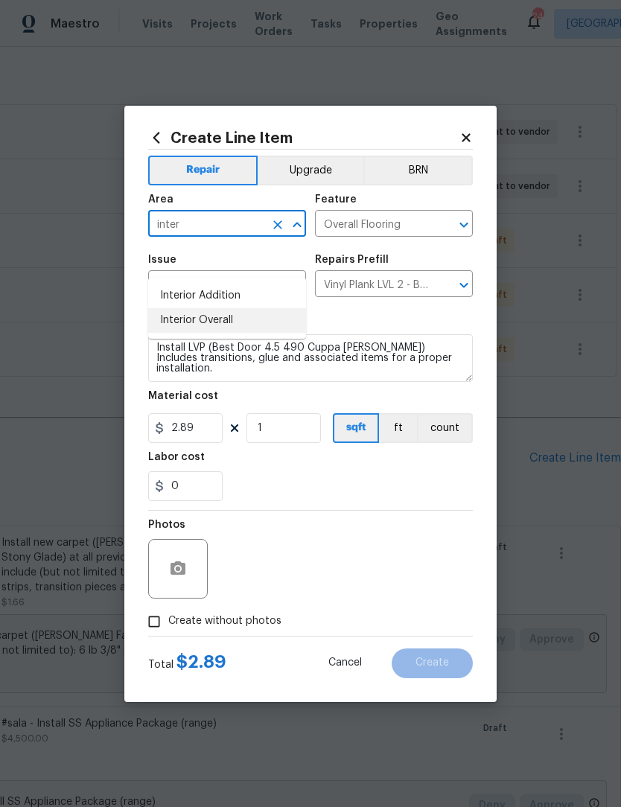
click at [217, 308] on li "Interior Overall" at bounding box center [227, 320] width 158 height 25
type input "Interior Overall"
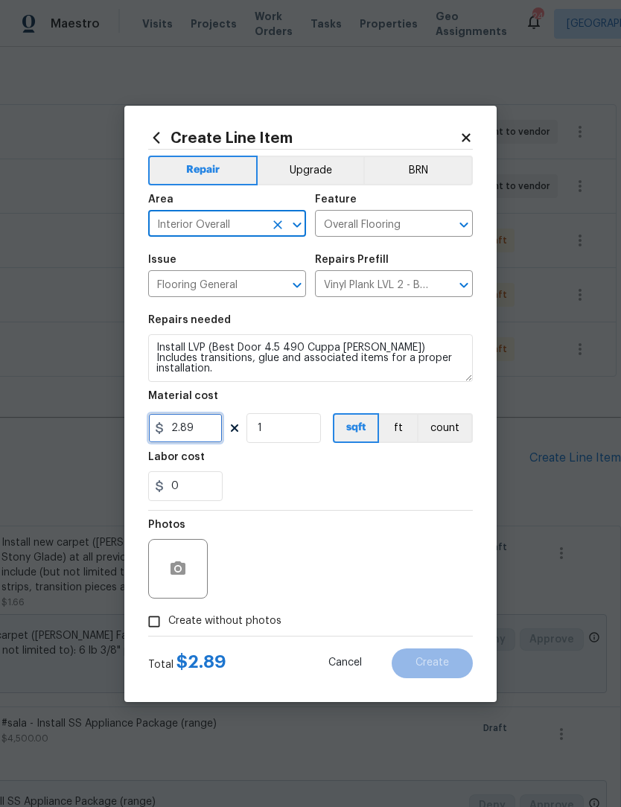
click at [206, 434] on input "2.89" at bounding box center [185, 428] width 74 height 30
type input "4.00"
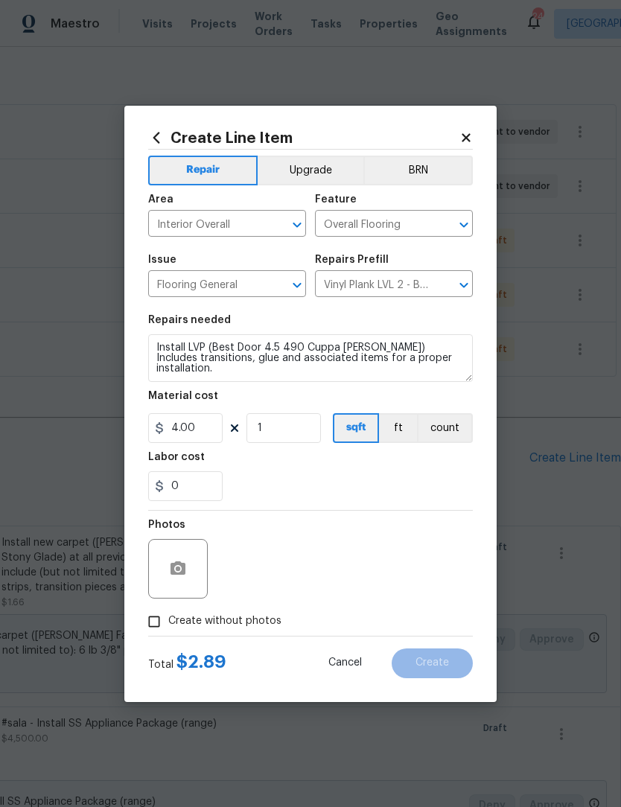
click at [168, 620] on input "Create without photos" at bounding box center [154, 622] width 28 height 28
checkbox input "true"
type input "4"
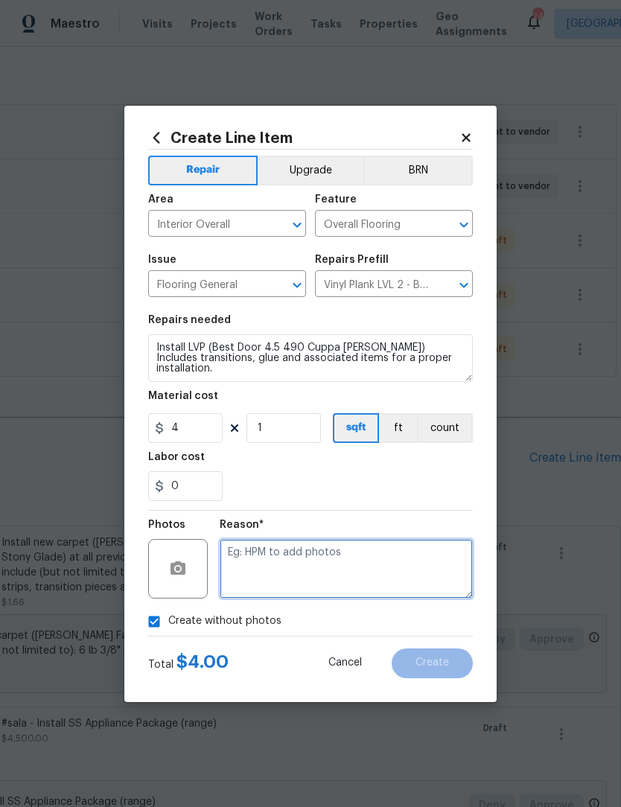
click at [274, 569] on textarea at bounding box center [346, 569] width 253 height 60
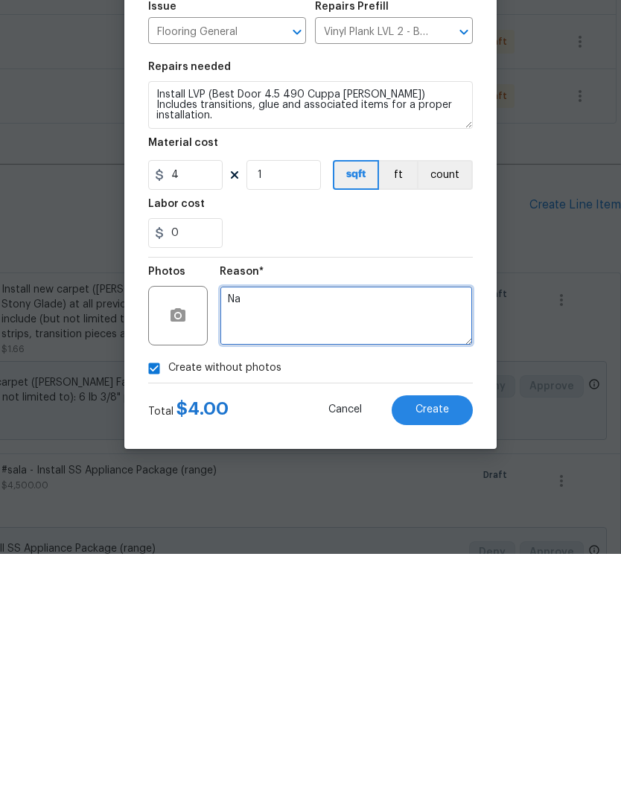
scroll to position [49, 0]
type textarea "Na"
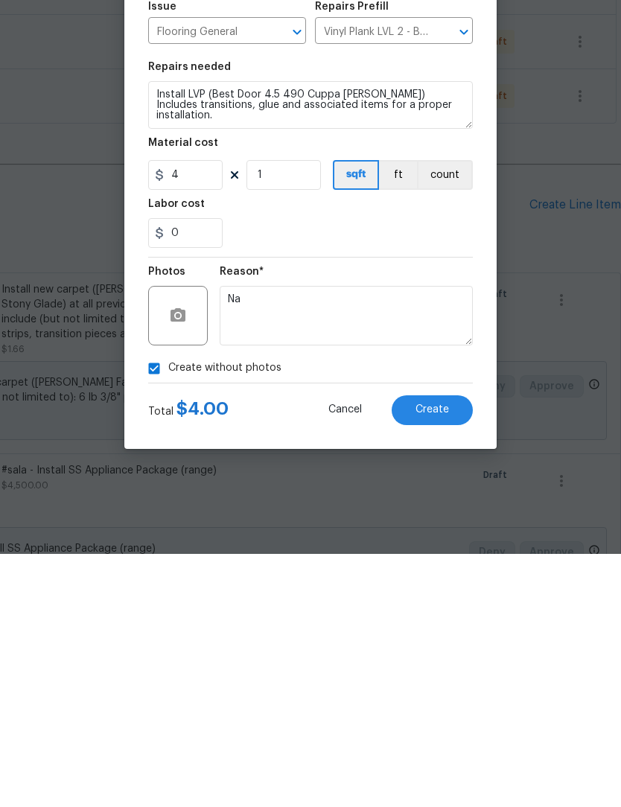
click at [437, 649] on button "Create" at bounding box center [432, 664] width 81 height 30
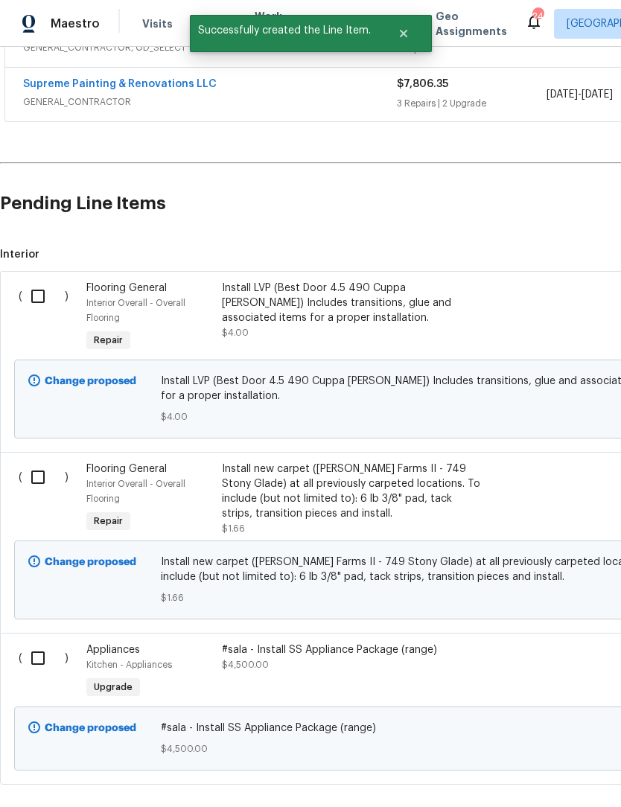
scroll to position [485, 0]
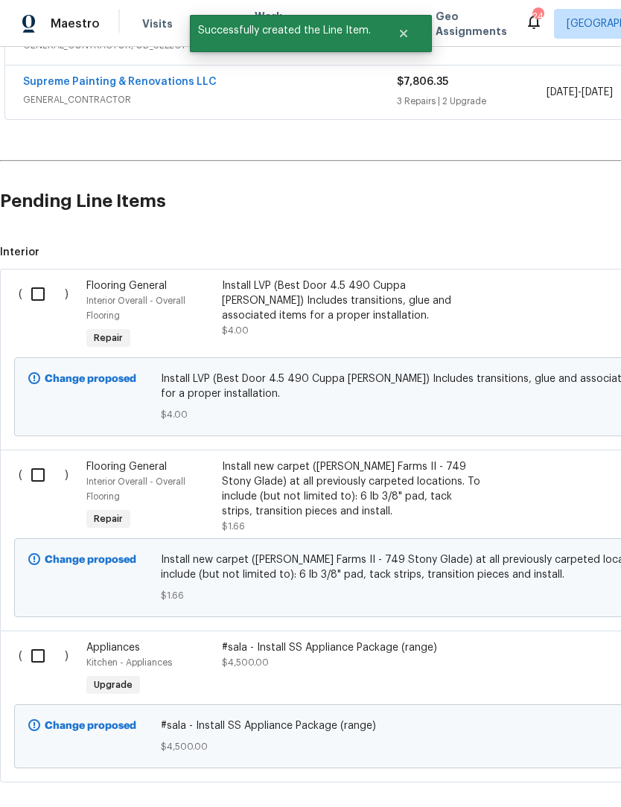
click at [42, 460] on input "checkbox" at bounding box center [43, 475] width 42 height 31
checkbox input "true"
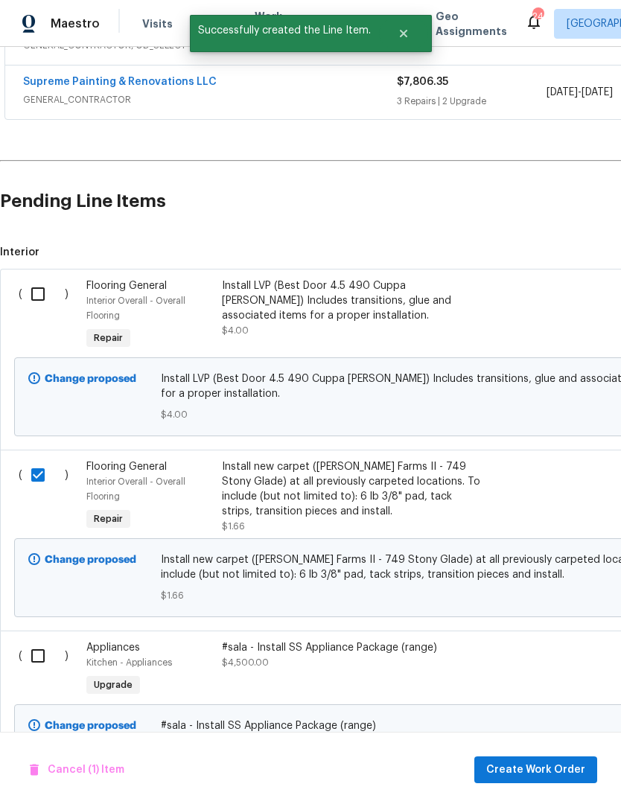
click at [45, 279] on input "checkbox" at bounding box center [43, 294] width 42 height 31
checkbox input "true"
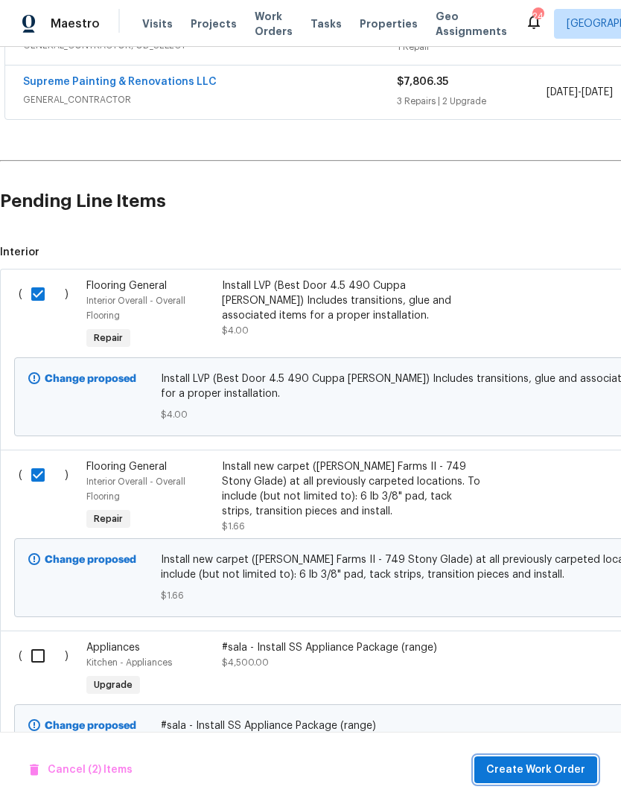
click at [534, 768] on span "Create Work Order" at bounding box center [535, 770] width 99 height 19
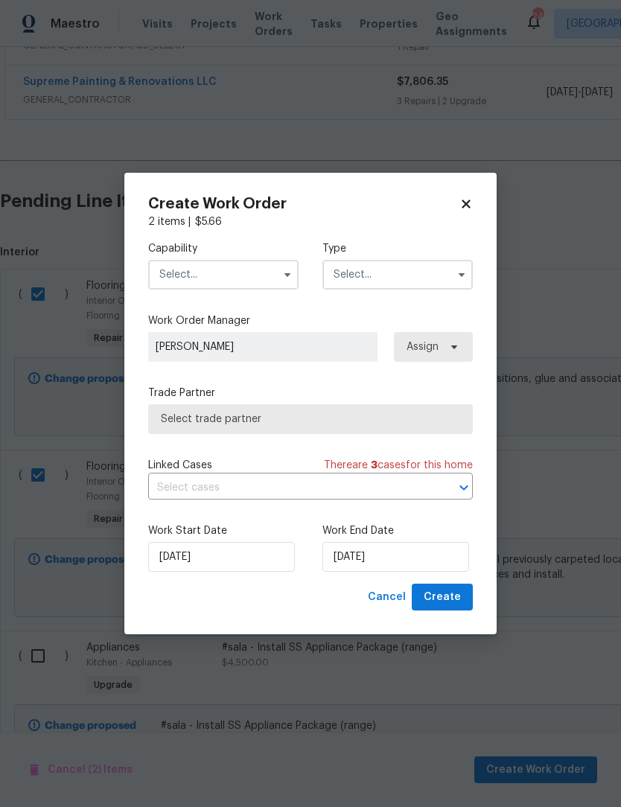
click at [232, 267] on input "text" at bounding box center [223, 275] width 150 height 30
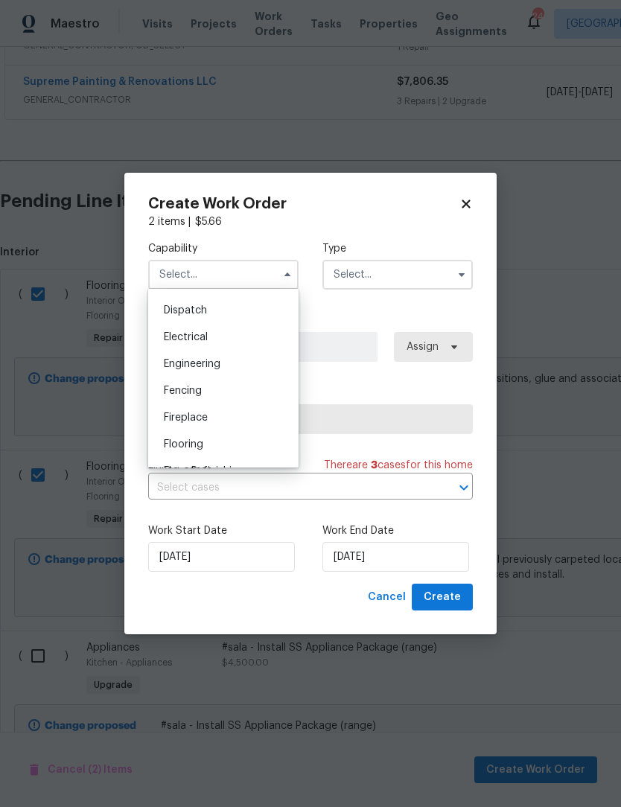
scroll to position [481, 0]
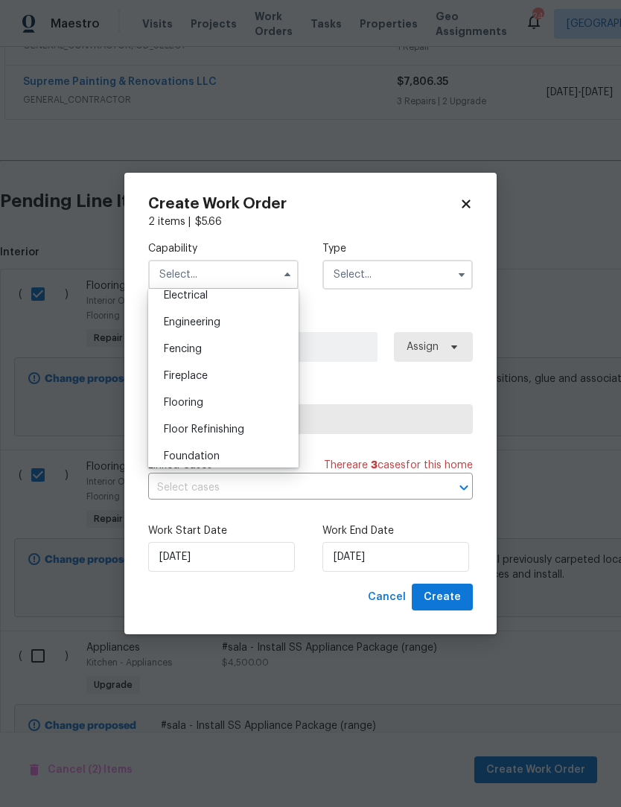
click at [199, 399] on span "Flooring" at bounding box center [183, 403] width 39 height 10
type input "Flooring"
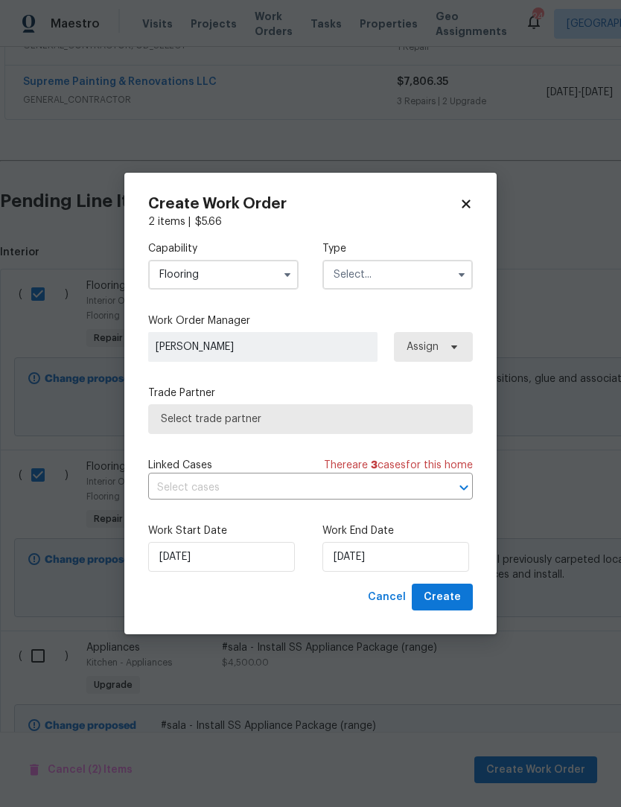
click at [376, 277] on input "text" at bounding box center [398, 275] width 150 height 30
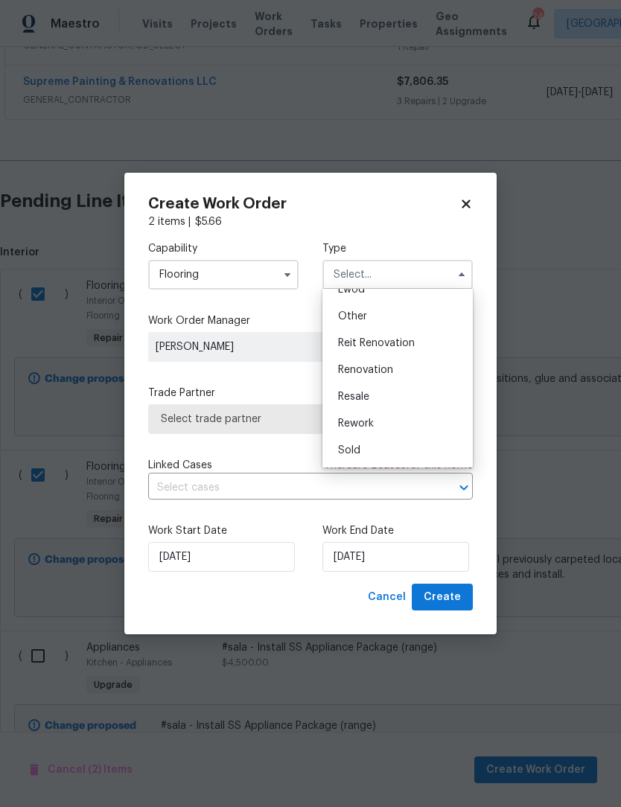
scroll to position [177, 0]
click at [381, 366] on span "Renovation" at bounding box center [365, 370] width 55 height 10
type input "Renovation"
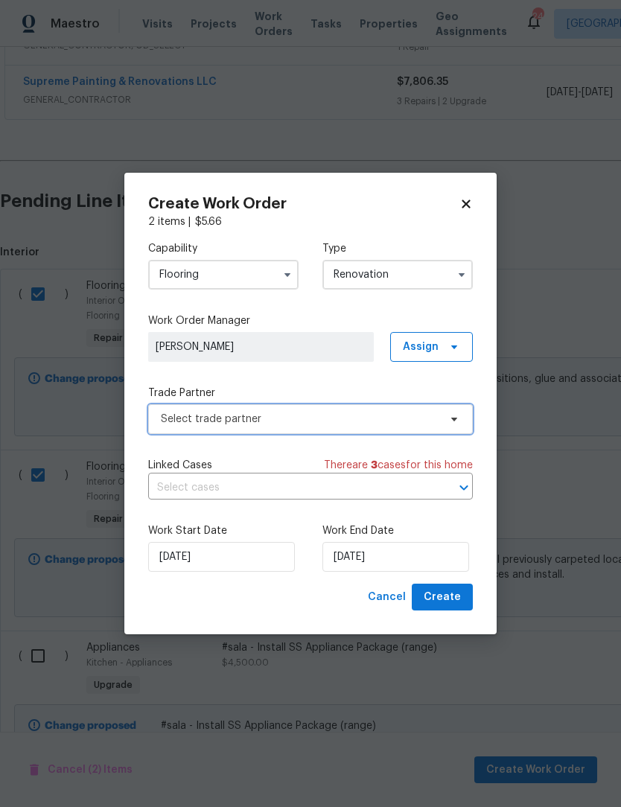
click at [279, 422] on span "Select trade partner" at bounding box center [300, 419] width 278 height 15
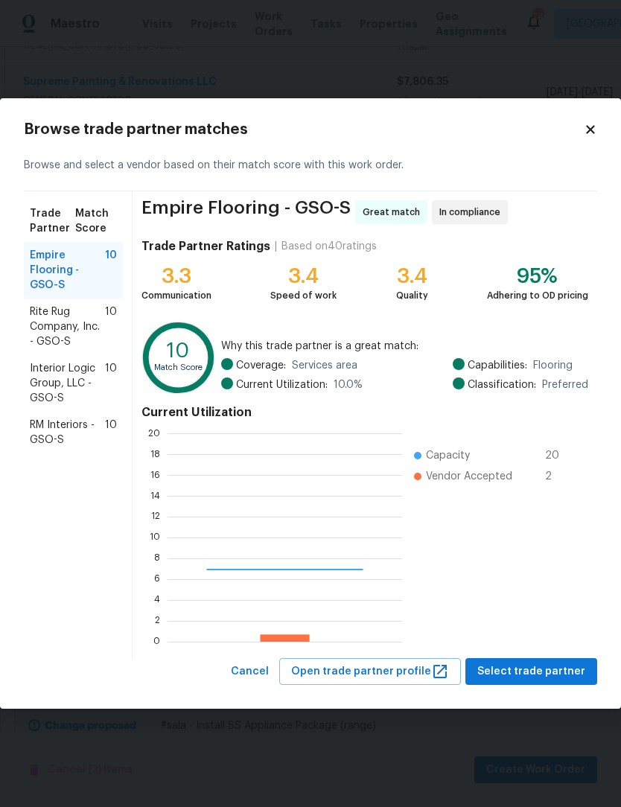
scroll to position [209, 235]
click at [40, 389] on span "Interior Logic Group, LLC - GSO-S" at bounding box center [67, 383] width 75 height 45
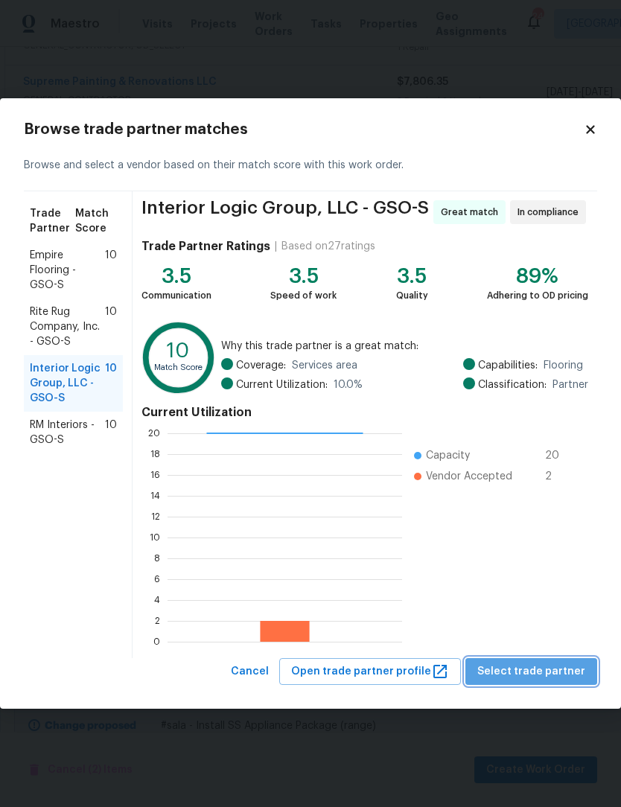
click at [544, 673] on span "Select trade partner" at bounding box center [531, 672] width 108 height 19
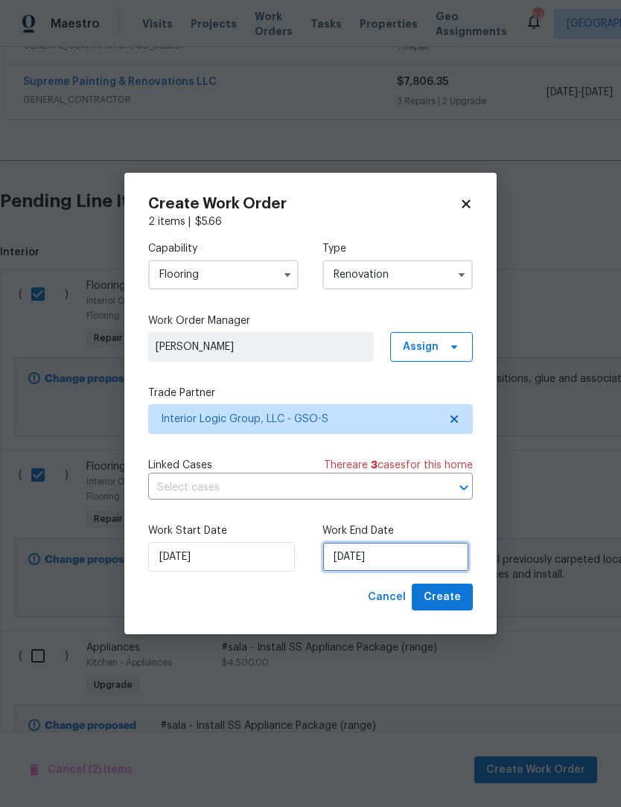
click at [405, 555] on input "[DATE]" at bounding box center [396, 557] width 147 height 30
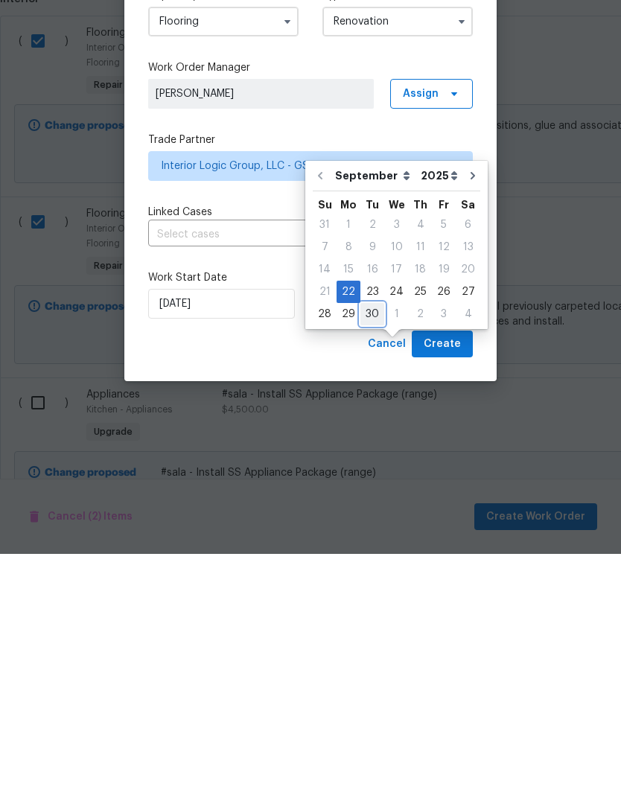
click at [372, 557] on div "30" at bounding box center [373, 567] width 24 height 21
type input "[DATE]"
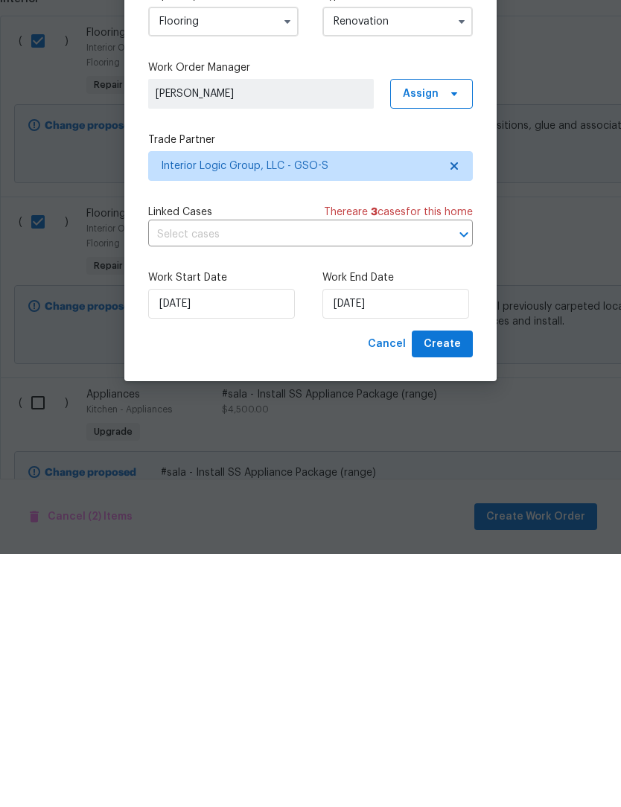
scroll to position [49, 0]
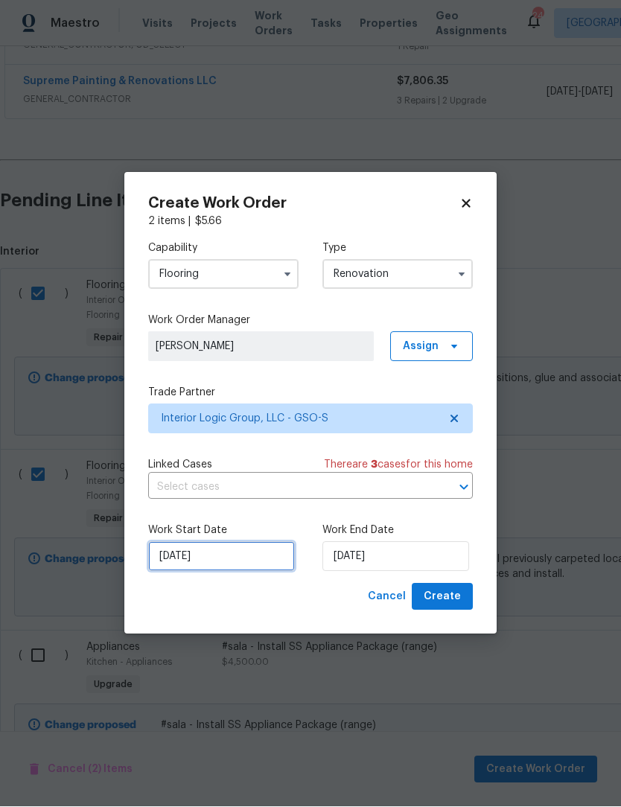
click at [226, 560] on input "[DATE]" at bounding box center [221, 557] width 147 height 30
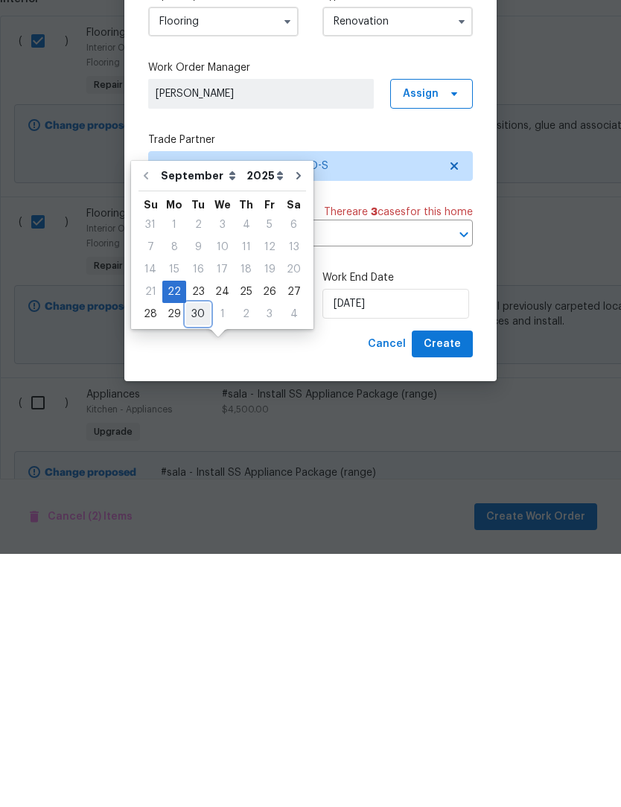
click at [191, 557] on div "30" at bounding box center [198, 567] width 24 height 21
type input "[DATE]"
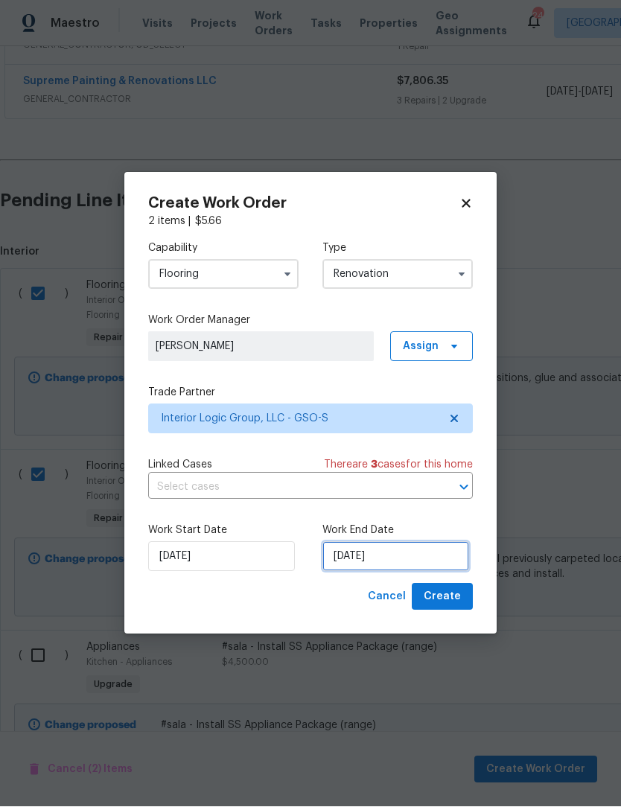
click at [371, 559] on input "[DATE]" at bounding box center [396, 557] width 147 height 30
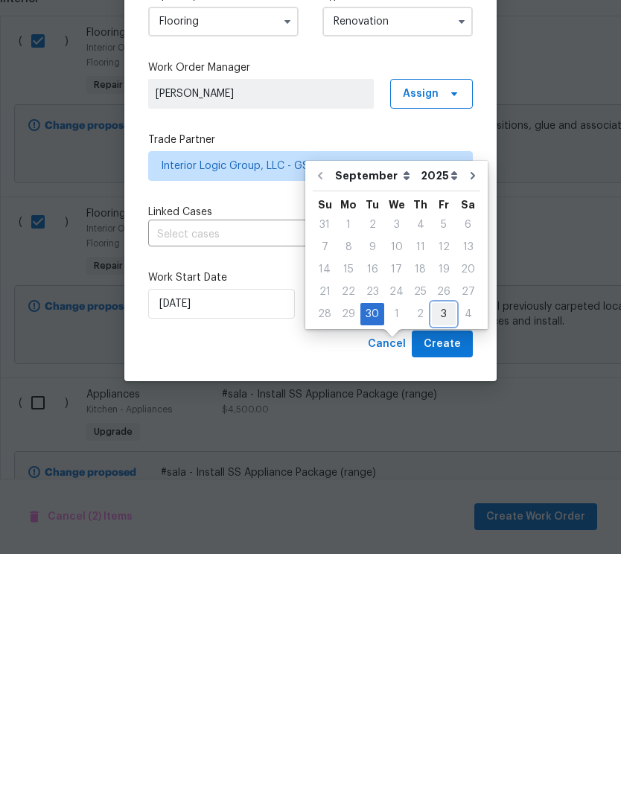
click at [439, 557] on div "3" at bounding box center [444, 567] width 24 height 21
type input "[DATE]"
select select "9"
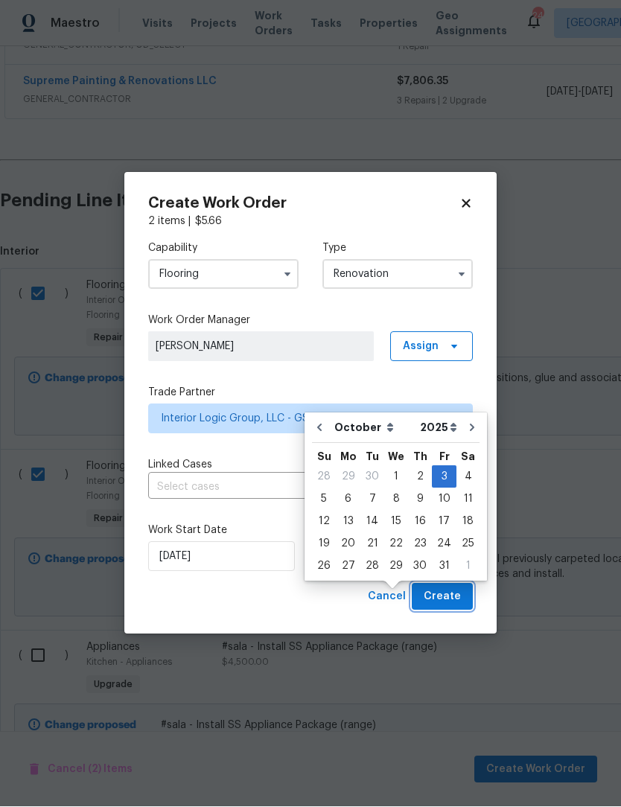
click at [459, 594] on span "Create" at bounding box center [442, 597] width 37 height 19
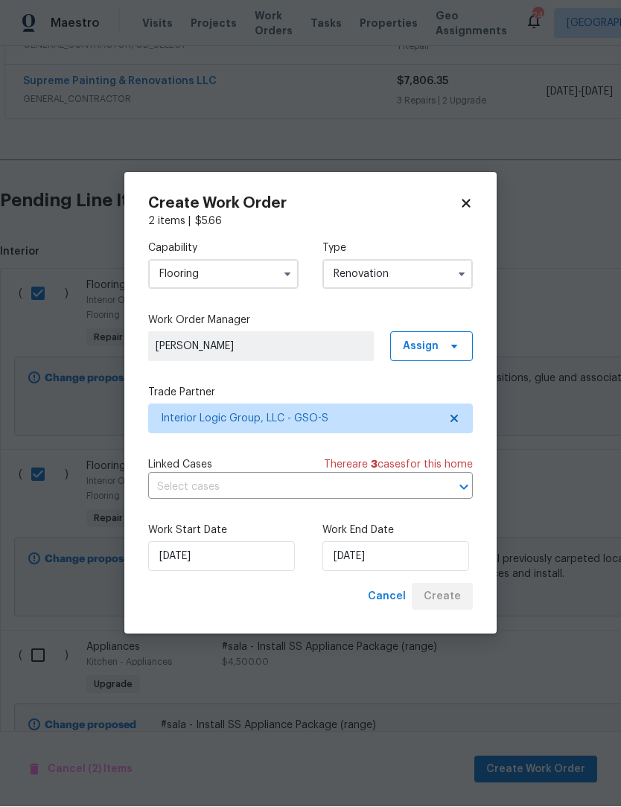
scroll to position [205, 0]
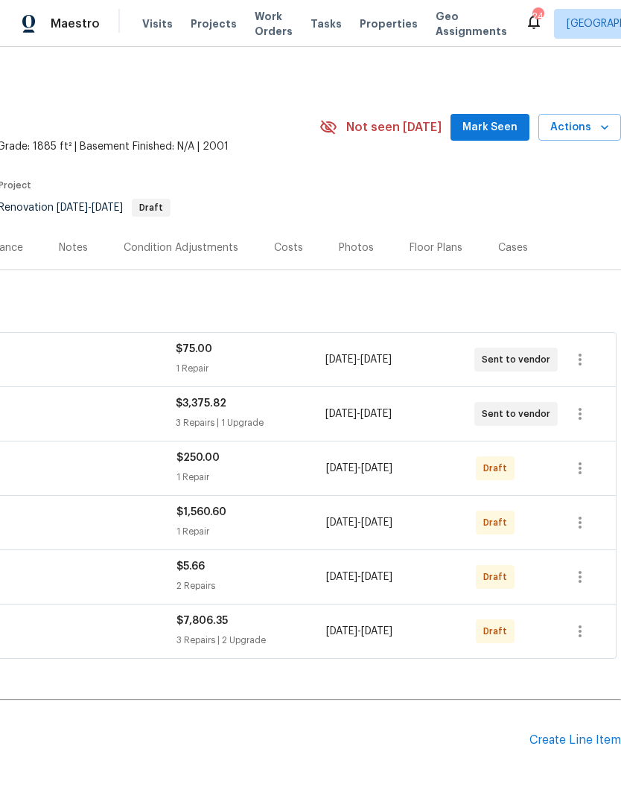
scroll to position [0, 220]
click at [583, 359] on icon "button" at bounding box center [580, 360] width 18 height 18
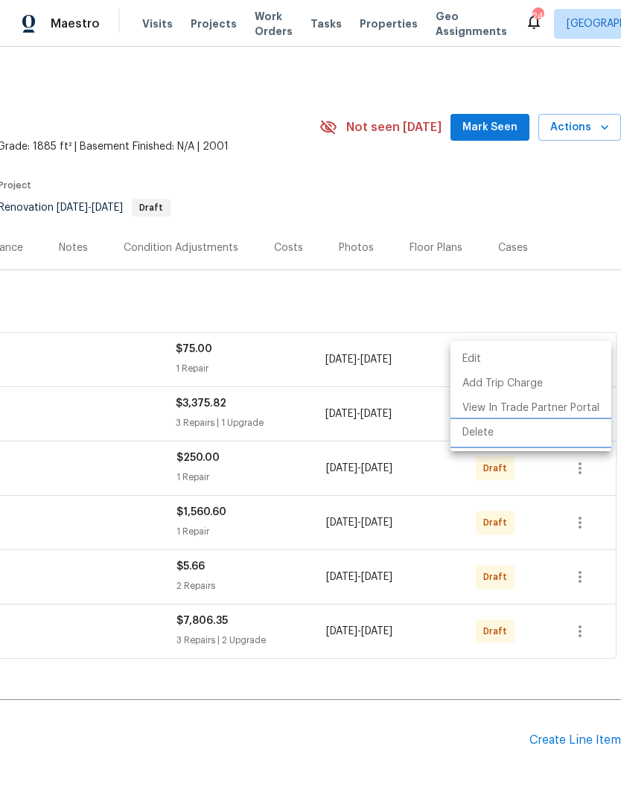
click at [491, 437] on li "Delete" at bounding box center [531, 433] width 161 height 25
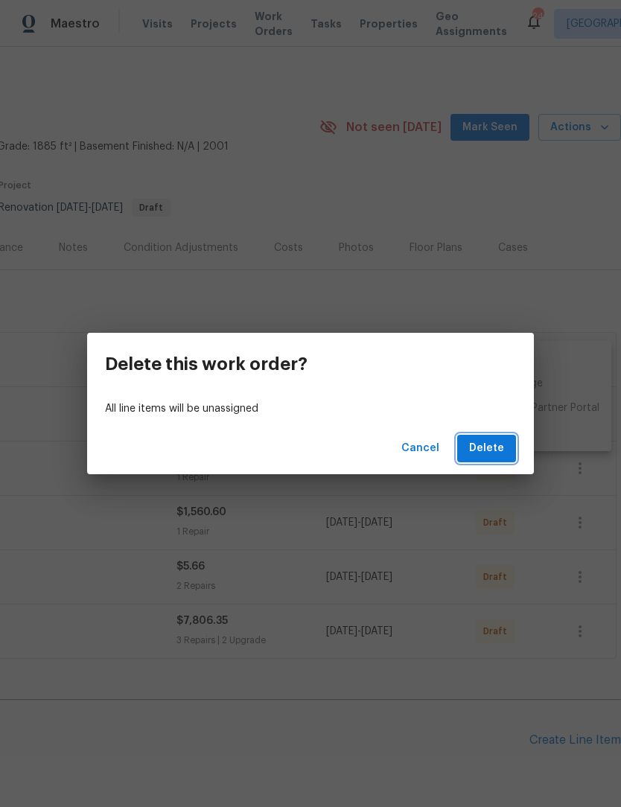
click at [497, 449] on span "Delete" at bounding box center [486, 448] width 35 height 19
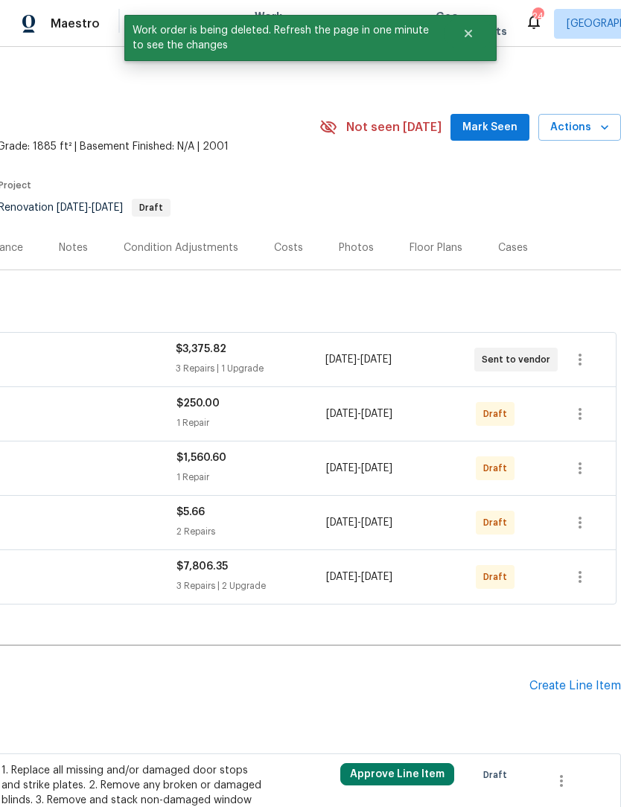
click at [489, 127] on span "Mark Seen" at bounding box center [490, 127] width 55 height 19
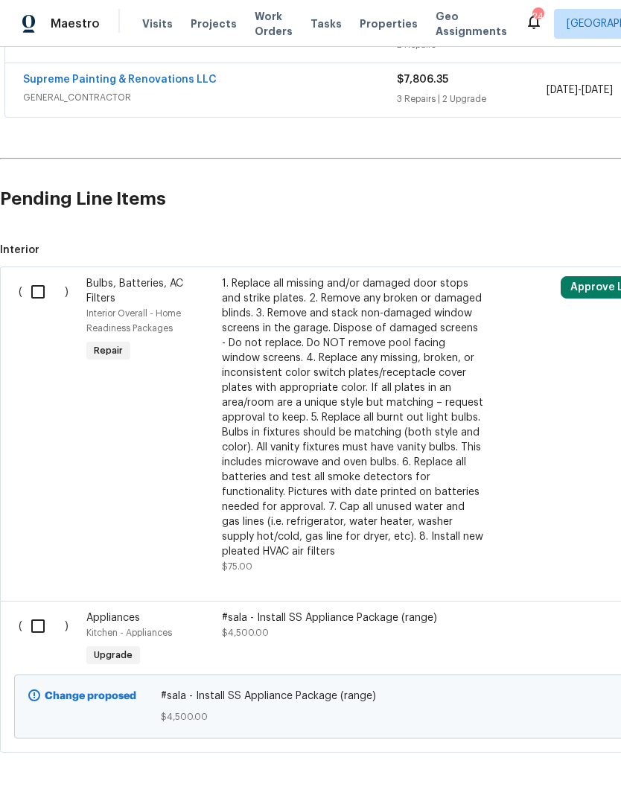
scroll to position [486, 0]
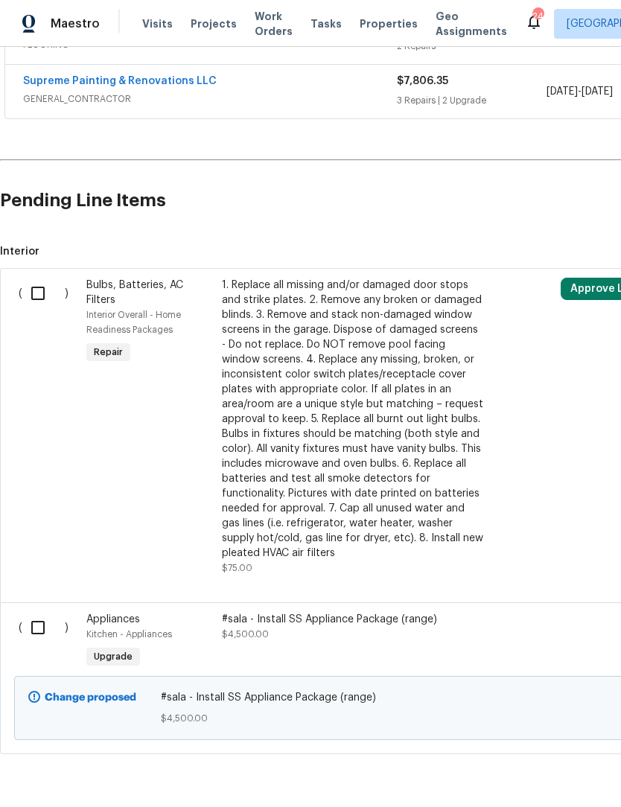
click at [30, 299] on input "checkbox" at bounding box center [43, 293] width 42 height 31
checkbox input "true"
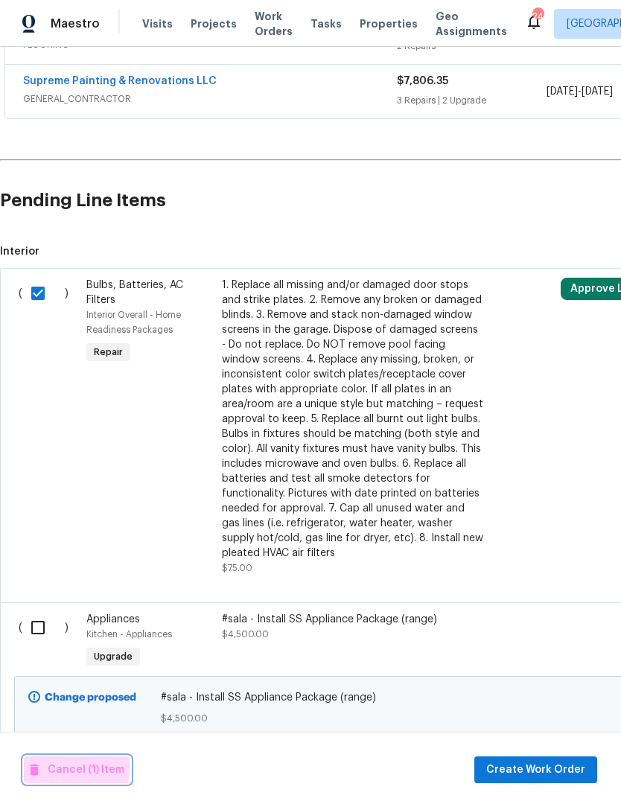
click at [64, 769] on span "Cancel (1) Item" at bounding box center [77, 770] width 95 height 19
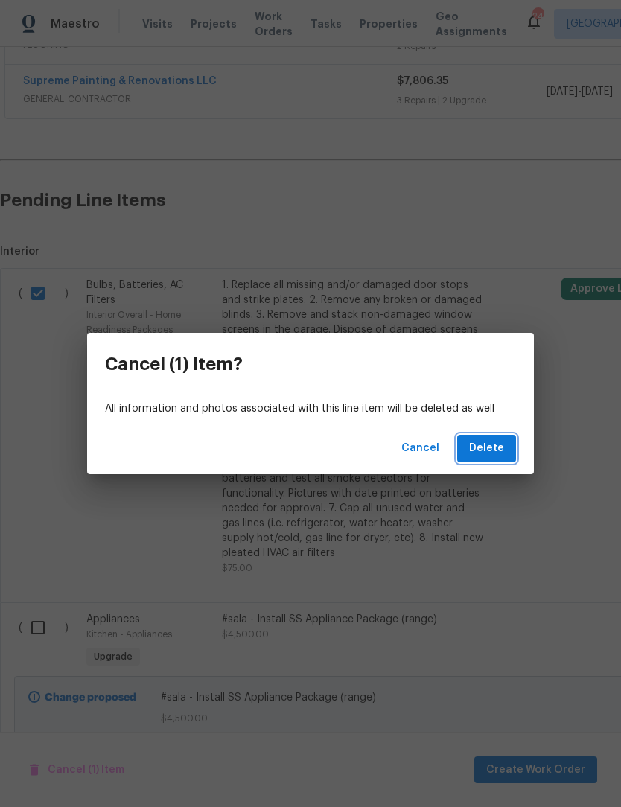
click at [497, 446] on span "Delete" at bounding box center [486, 448] width 35 height 19
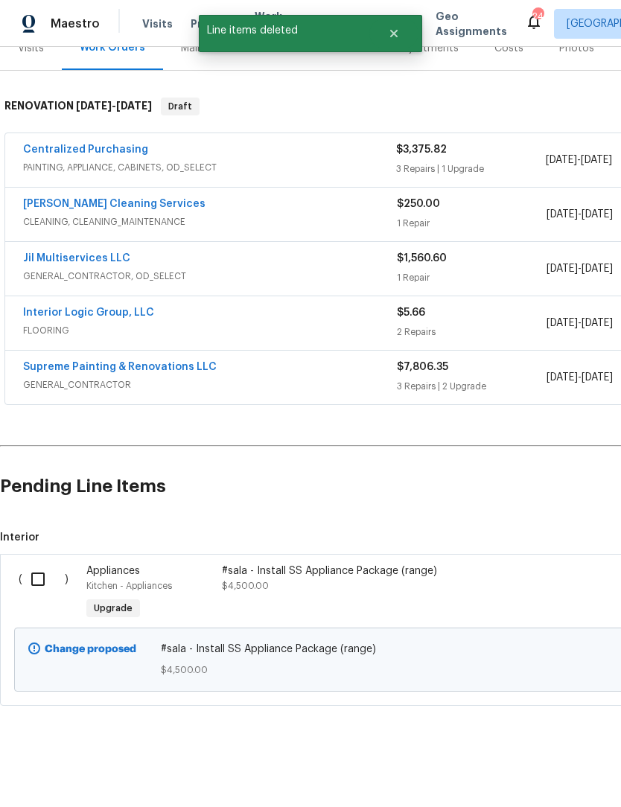
scroll to position [150, 0]
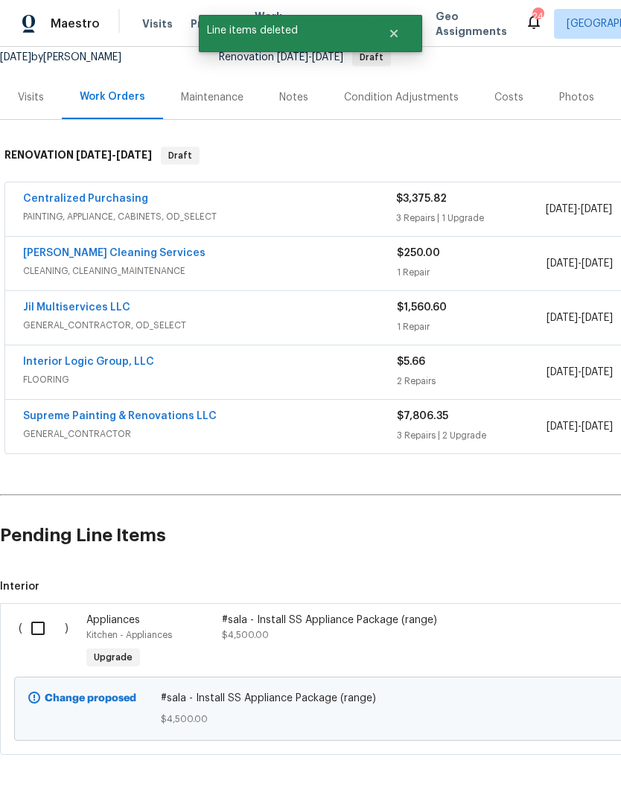
click at [36, 626] on input "checkbox" at bounding box center [43, 628] width 42 height 31
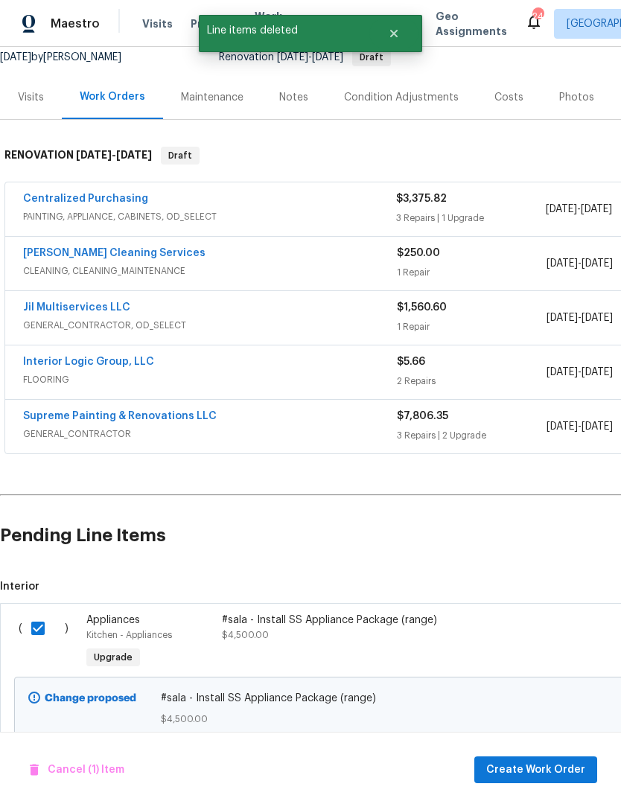
click at [515, 554] on h2 "Pending Line Items" at bounding box center [375, 535] width 750 height 69
click at [30, 626] on input "checkbox" at bounding box center [43, 628] width 42 height 31
checkbox input "false"
